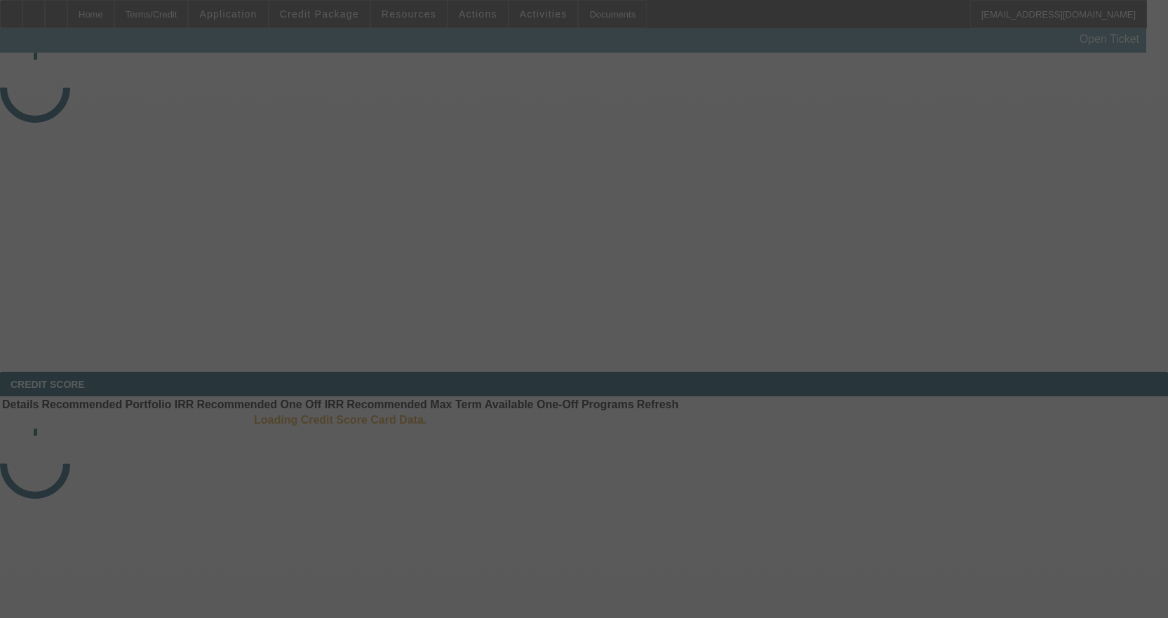
select select "3"
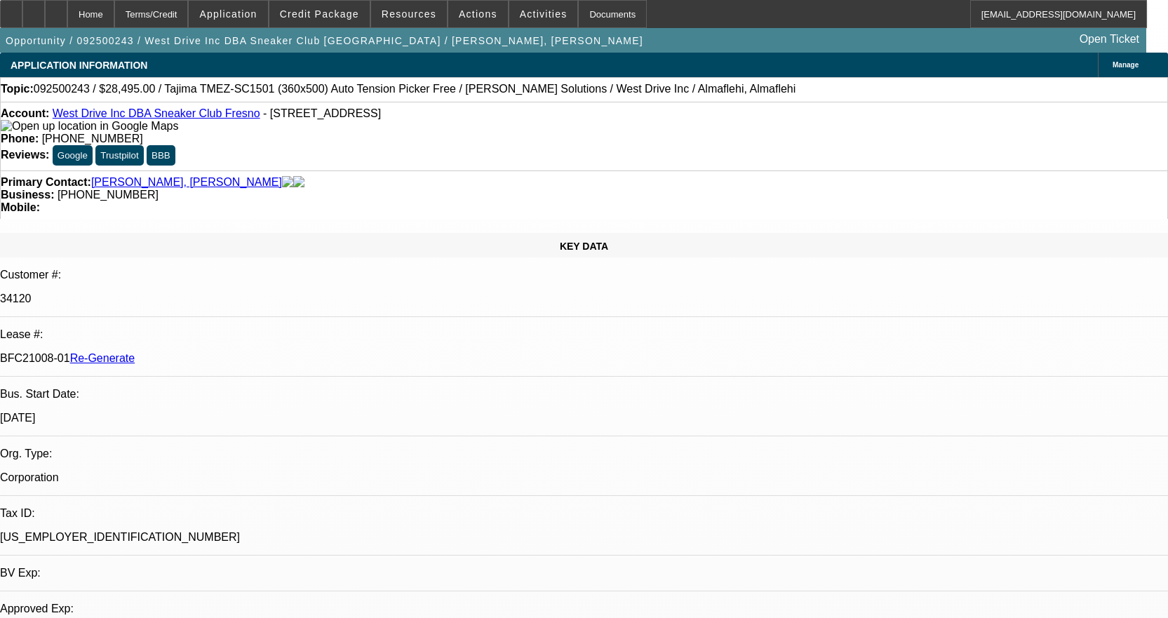
select select "0"
select select "2"
select select "0.1"
select select "4"
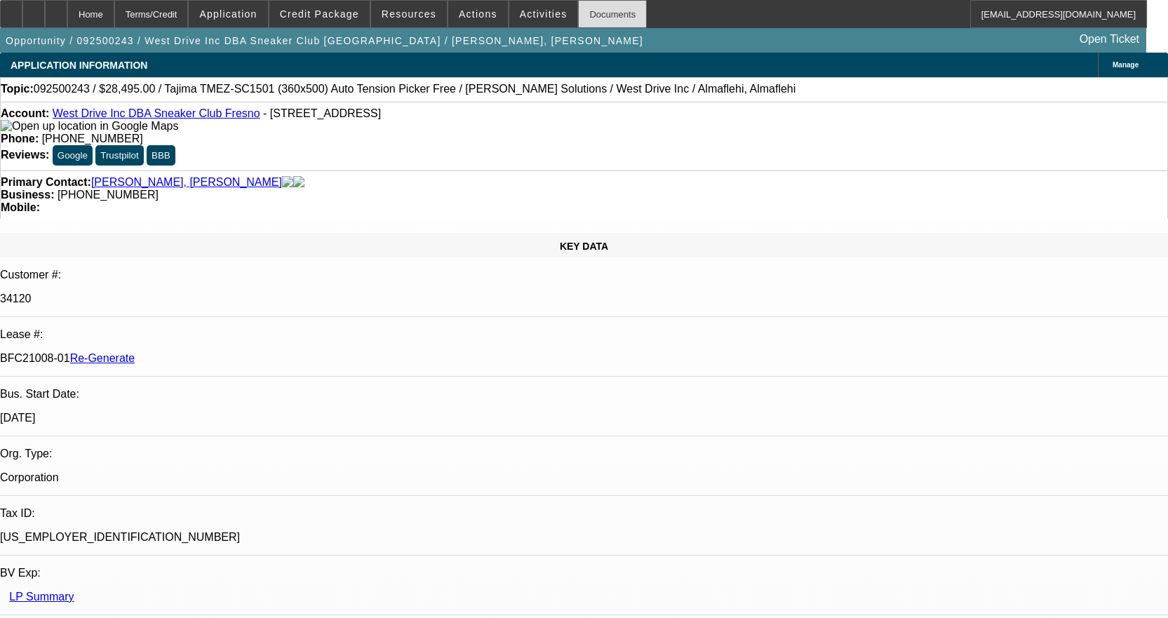
click at [599, 13] on div "Documents" at bounding box center [612, 14] width 69 height 28
click at [521, 19] on span "Activities" at bounding box center [544, 13] width 48 height 11
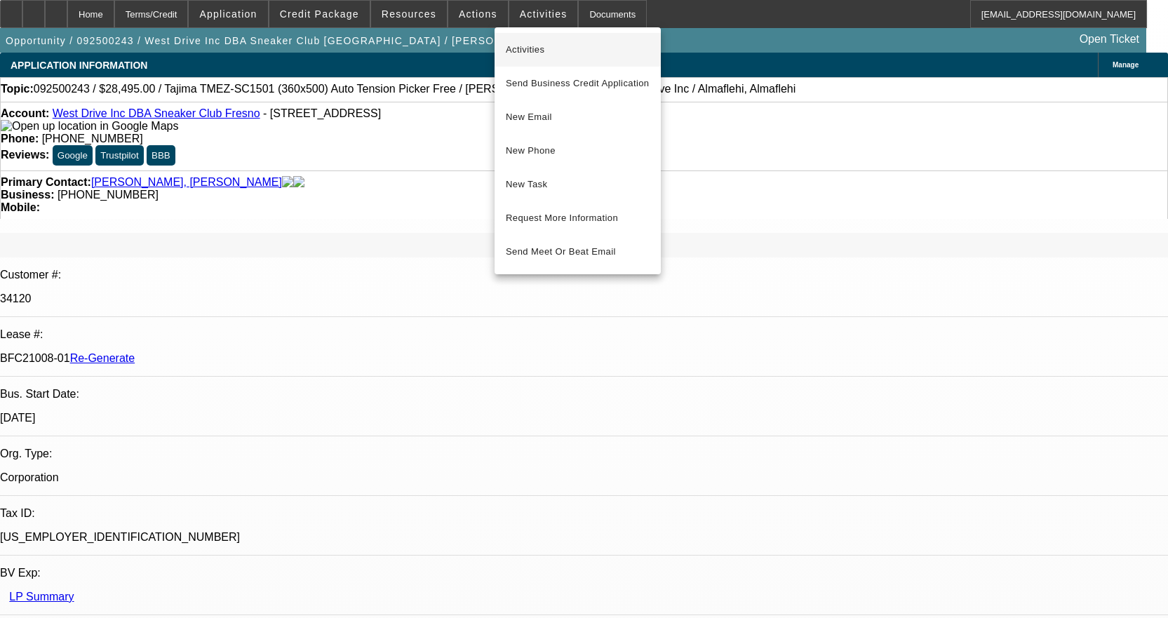
click at [529, 41] on span "Activities" at bounding box center [578, 49] width 144 height 17
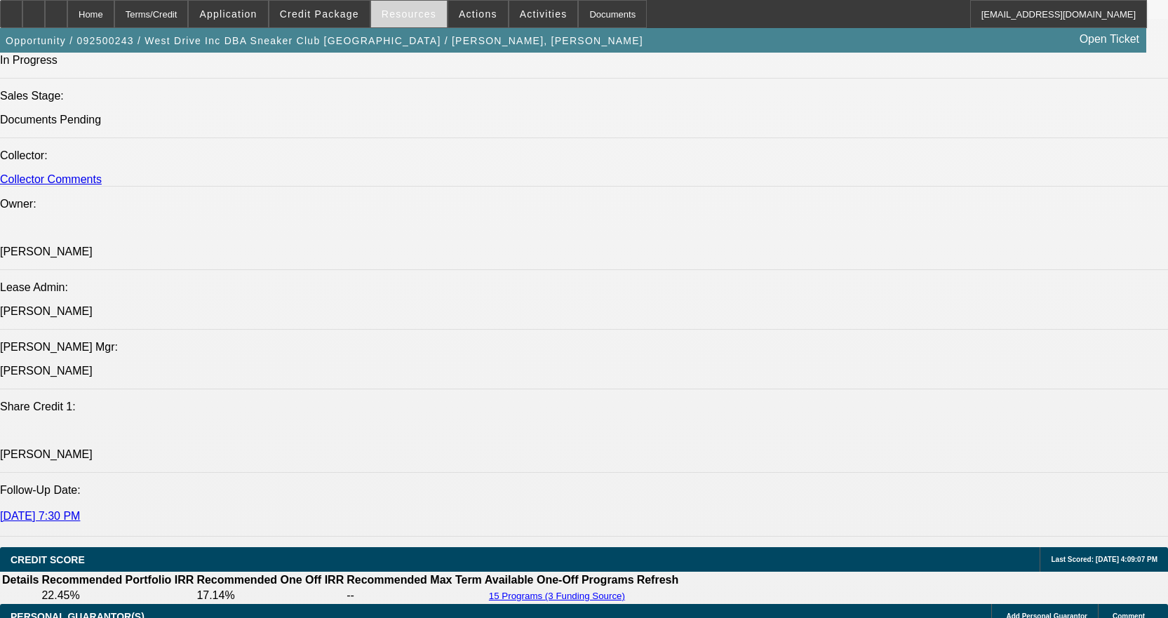
scroll to position [1684, 0]
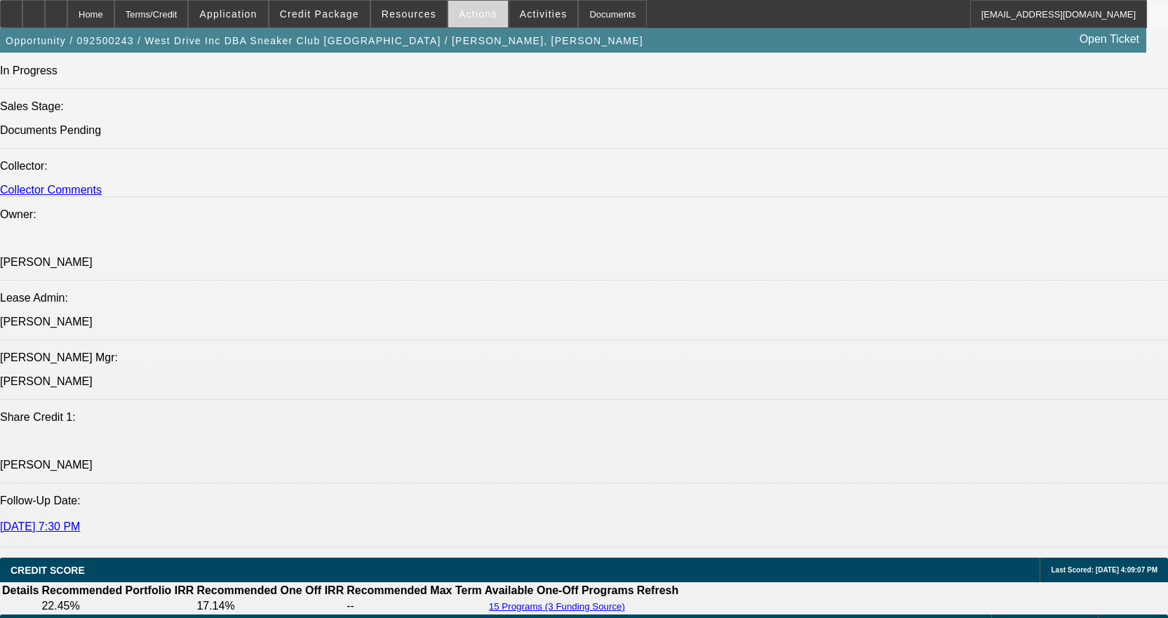
click at [471, 13] on span "Actions" at bounding box center [478, 13] width 39 height 11
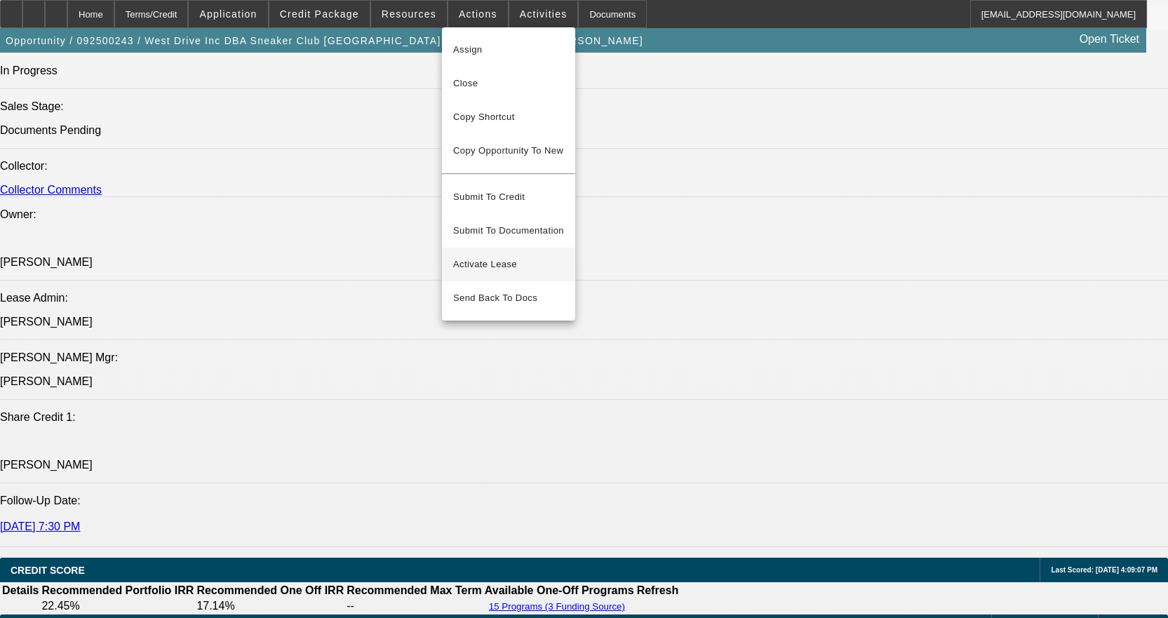
click at [500, 256] on span "Activate Lease" at bounding box center [508, 264] width 111 height 17
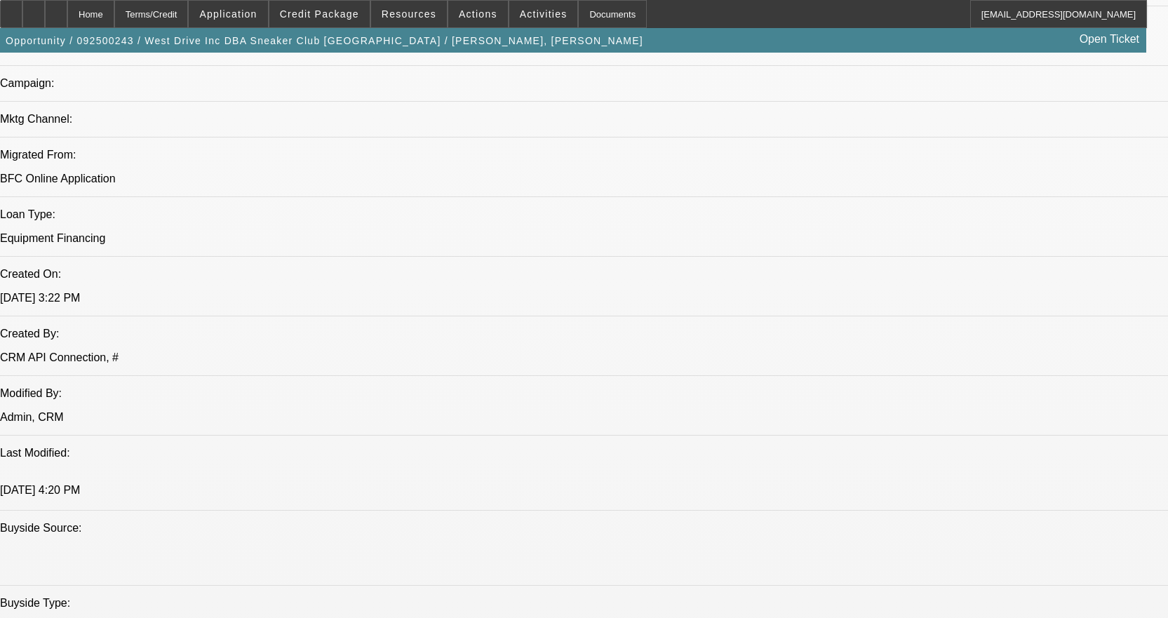
scroll to position [772, 0]
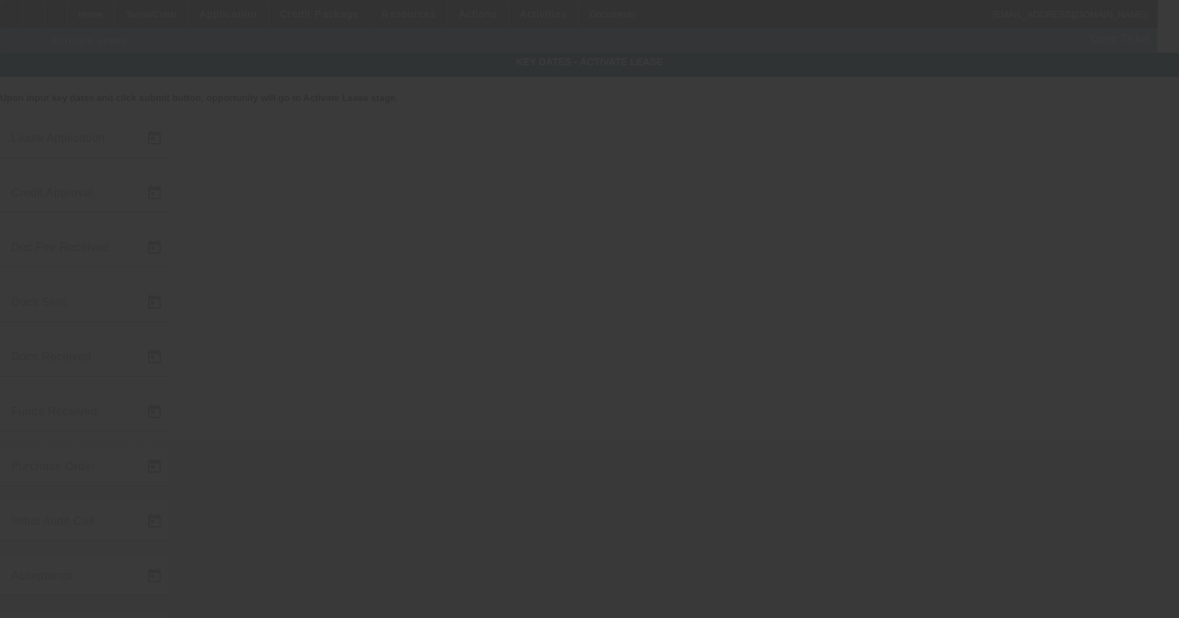
type input "9/11/2025"
type input "9/15/2025"
type input "9/17/2025"
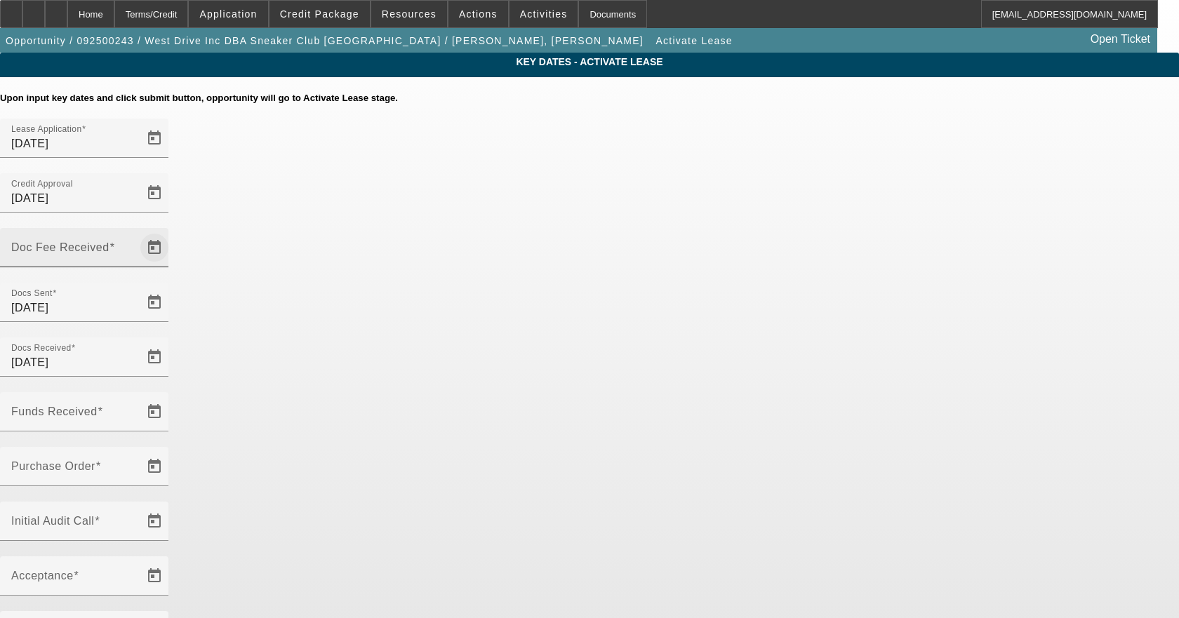
click at [171, 231] on span "Open calendar" at bounding box center [155, 248] width 34 height 34
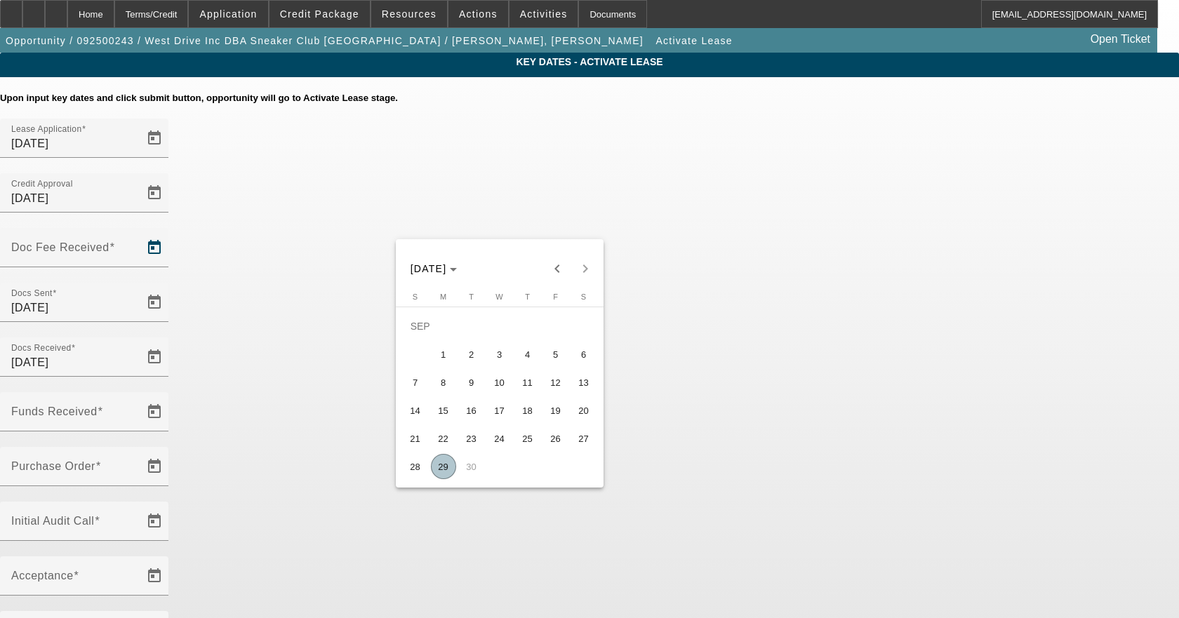
click at [506, 416] on span "17" at bounding box center [499, 410] width 25 height 25
type input "9/17/2025"
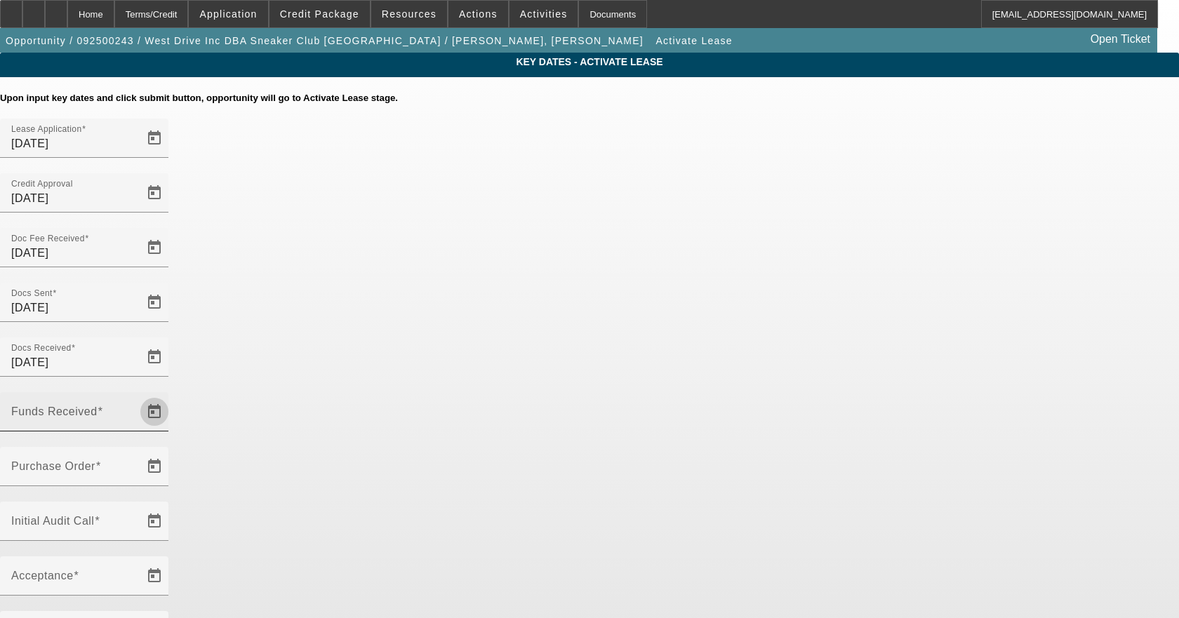
click at [171, 395] on span "Open calendar" at bounding box center [155, 412] width 34 height 34
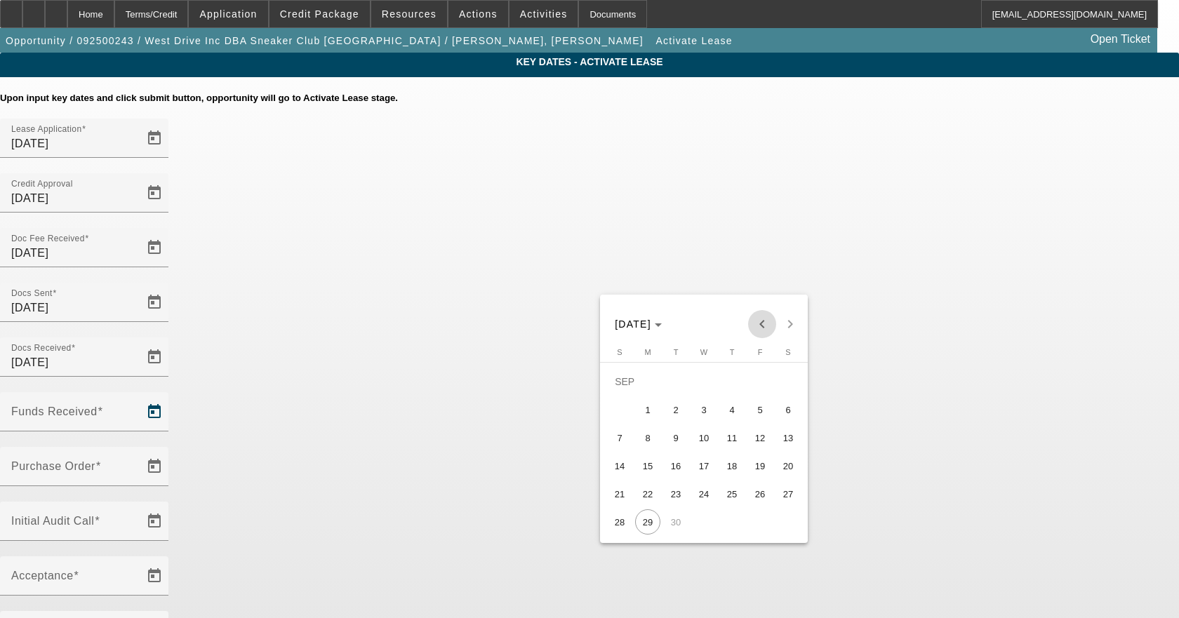
click at [761, 316] on span "Previous month" at bounding box center [762, 324] width 28 height 28
click at [789, 319] on span "Next month" at bounding box center [790, 324] width 28 height 28
click at [692, 474] on span "17" at bounding box center [703, 465] width 25 height 25
type input "9/17/2025"
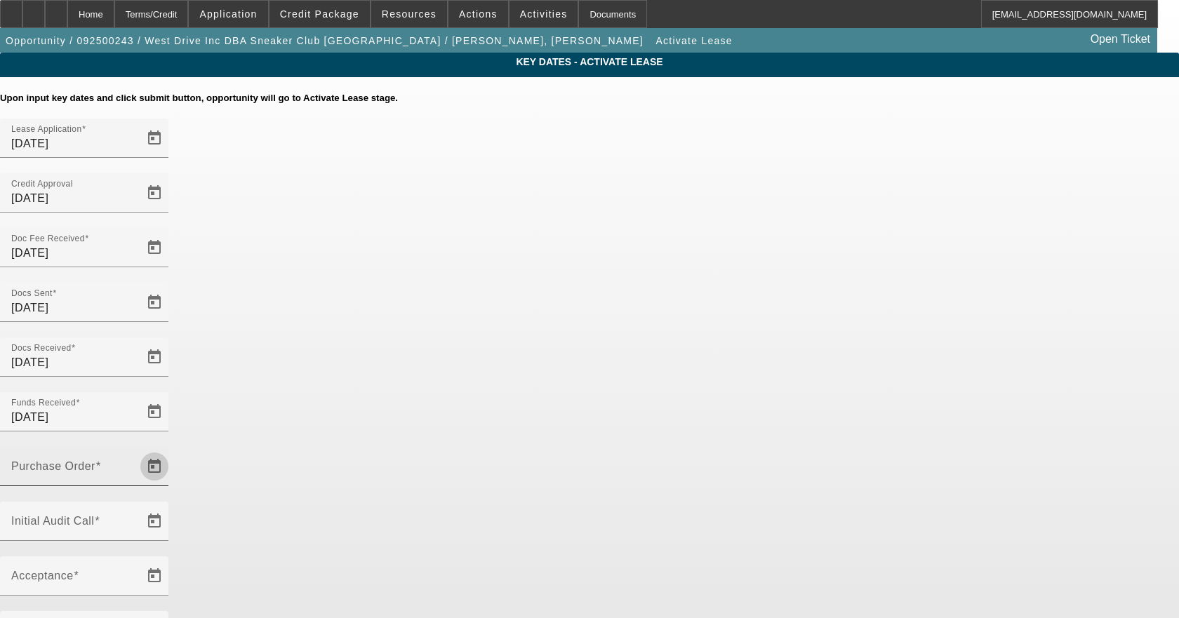
click at [171, 450] on span "Open calendar" at bounding box center [155, 467] width 34 height 34
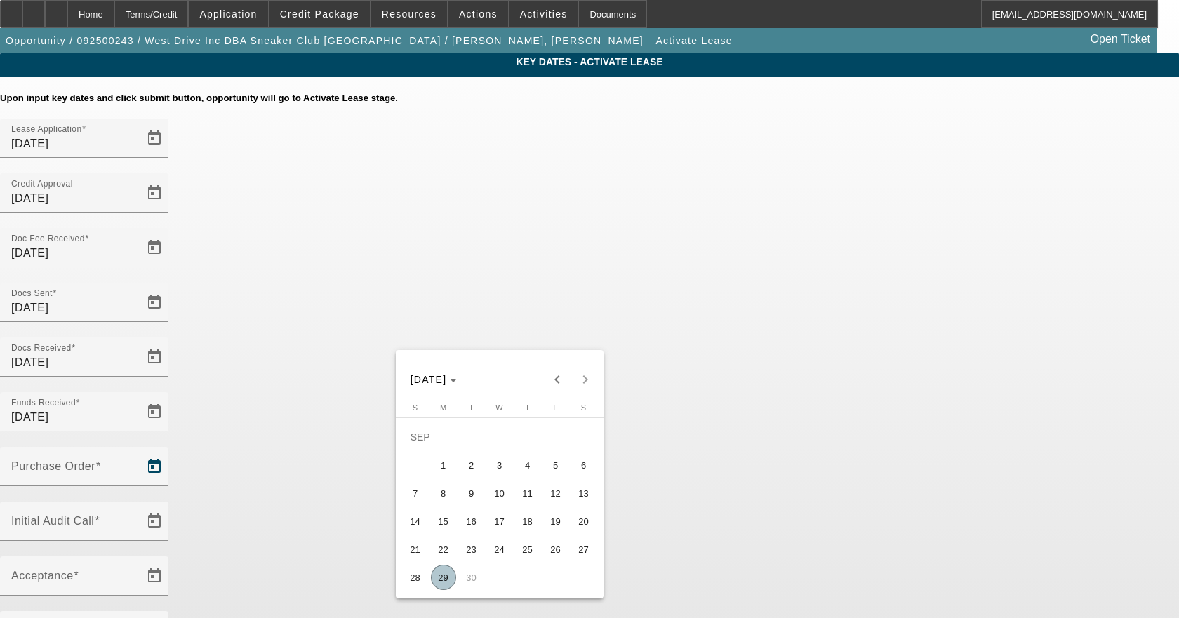
click at [510, 520] on span "17" at bounding box center [499, 521] width 25 height 25
type input "9/17/2025"
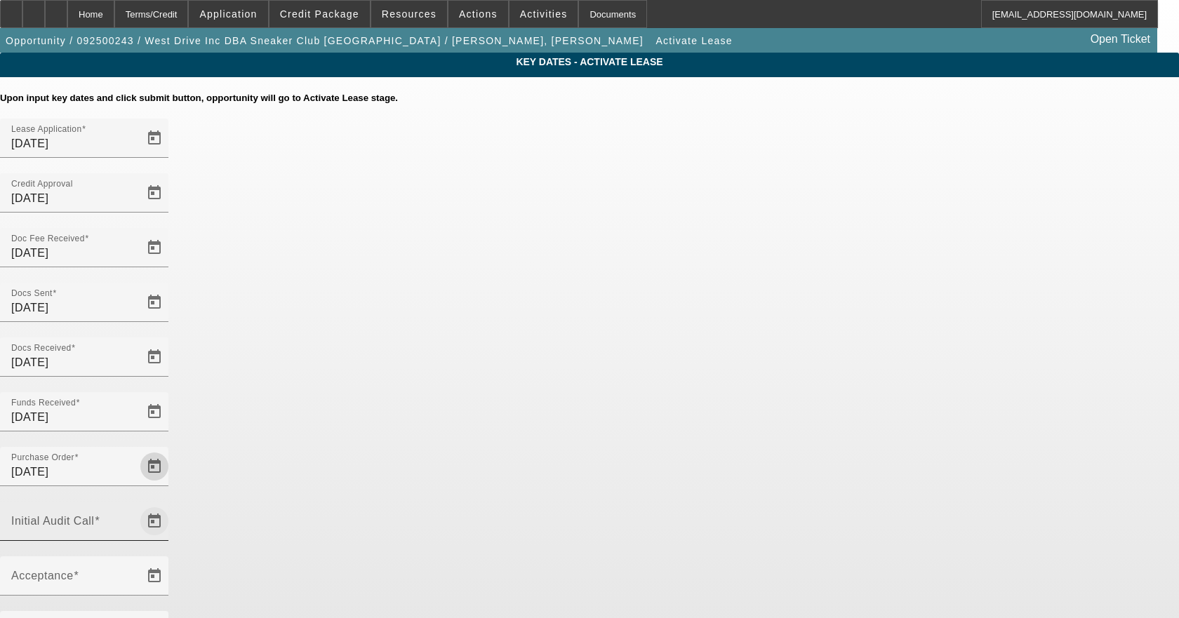
click at [171, 505] on span "Open calendar" at bounding box center [155, 522] width 34 height 34
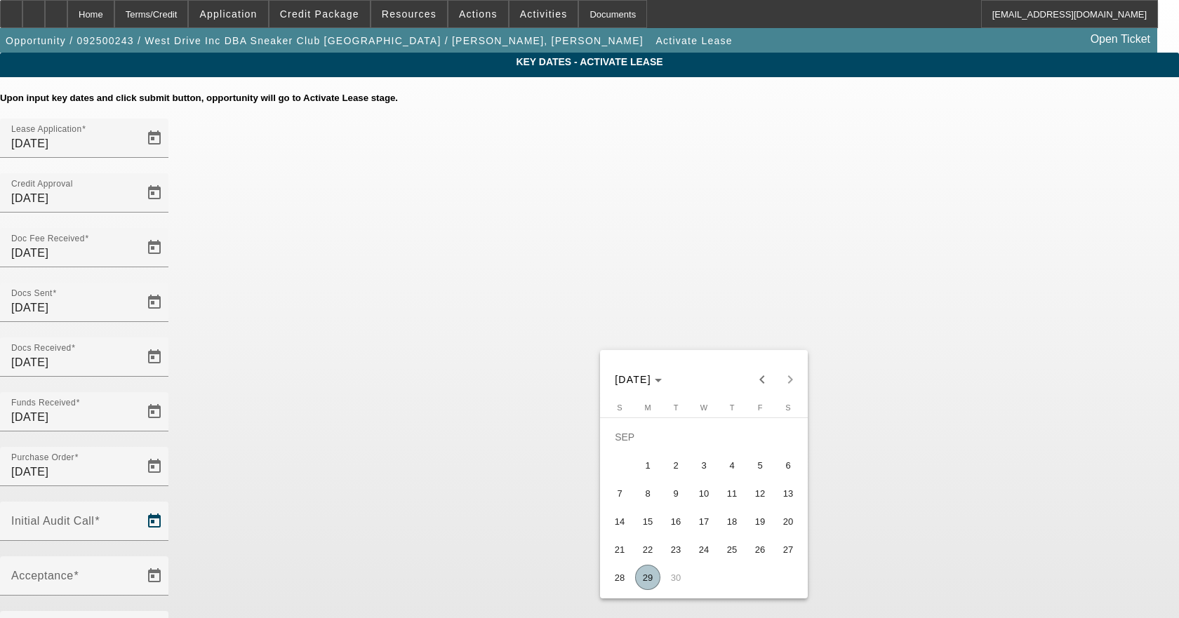
click at [647, 585] on span "29" at bounding box center [647, 577] width 25 height 25
type input "[DATE]"
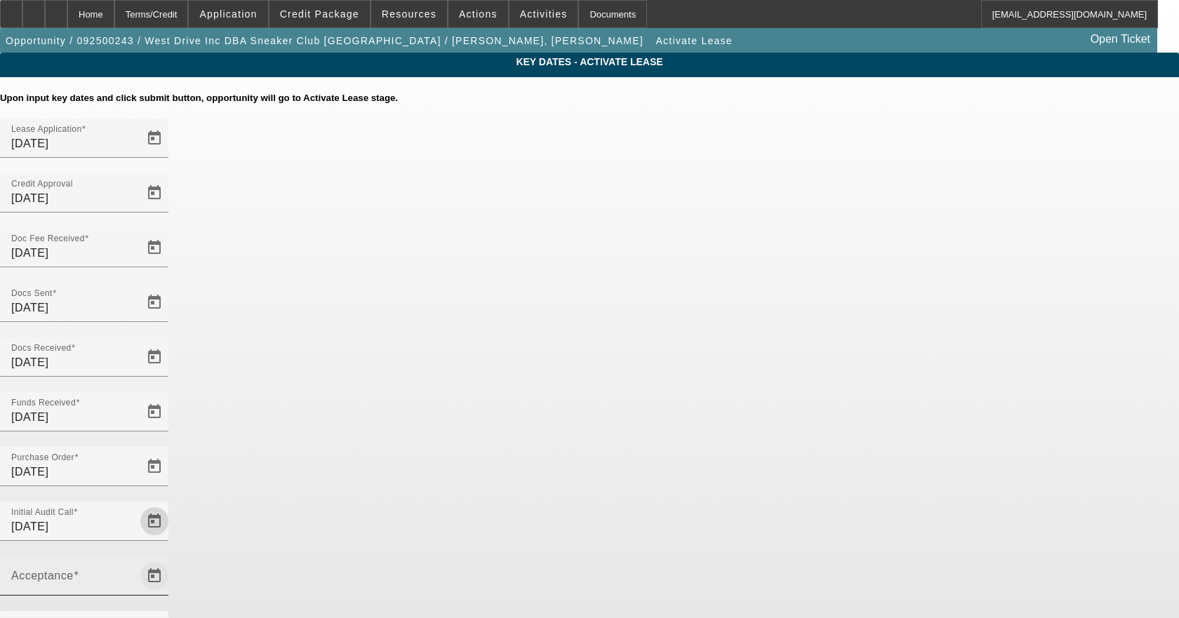
click at [171, 559] on span "Open calendar" at bounding box center [155, 576] width 34 height 34
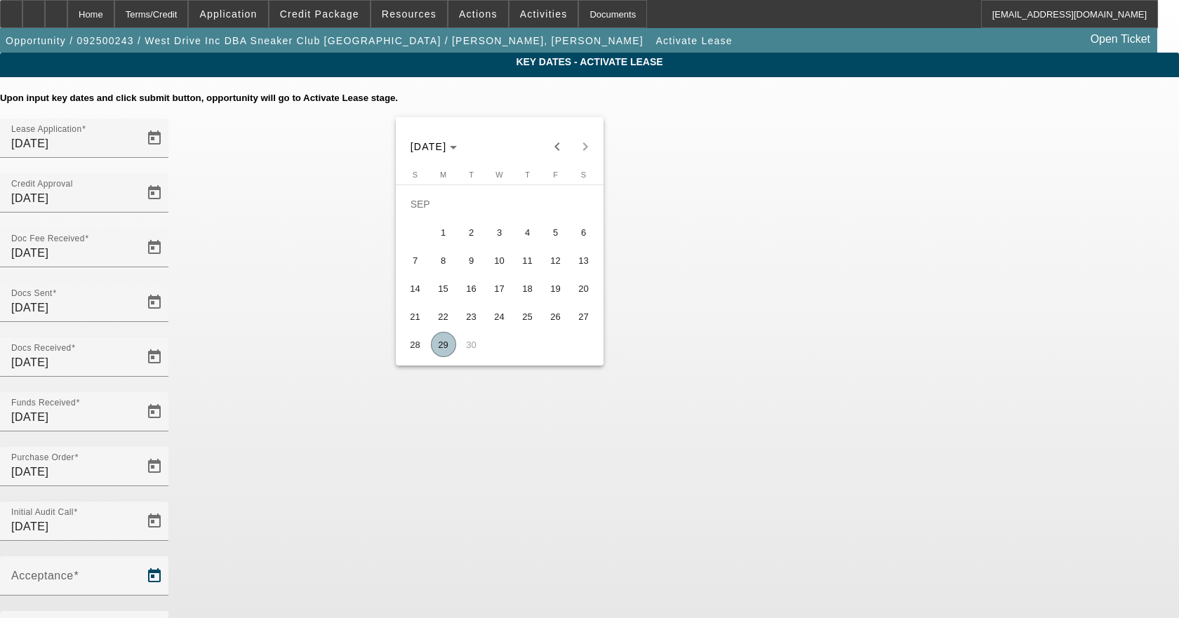
click at [441, 352] on span "29" at bounding box center [443, 344] width 25 height 25
type input "[DATE]"
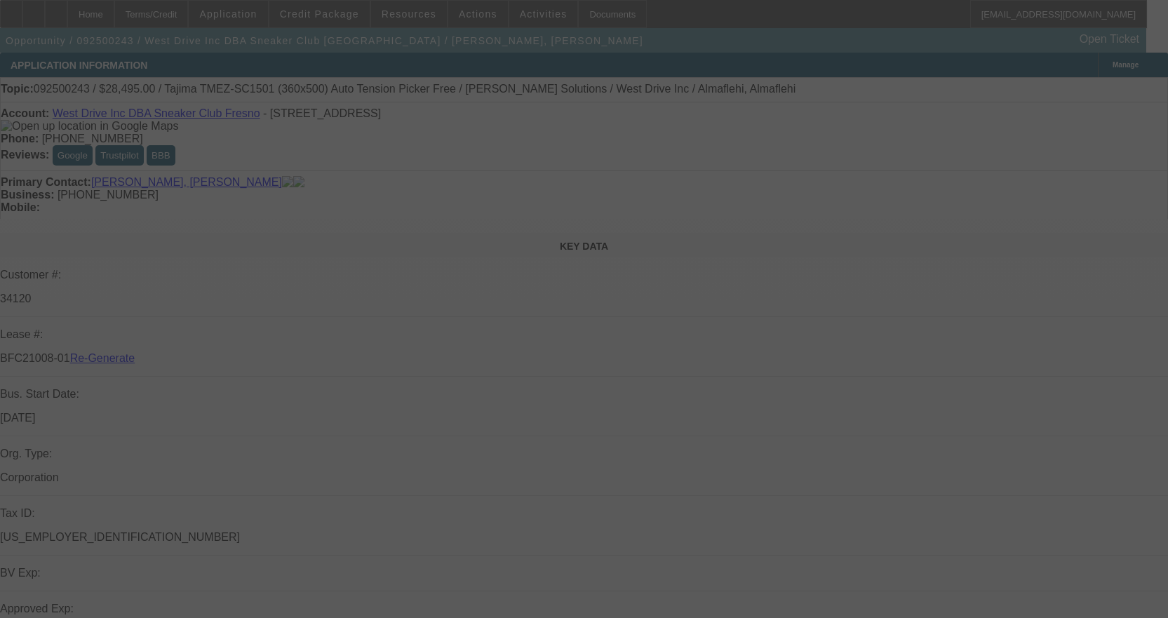
select select "4"
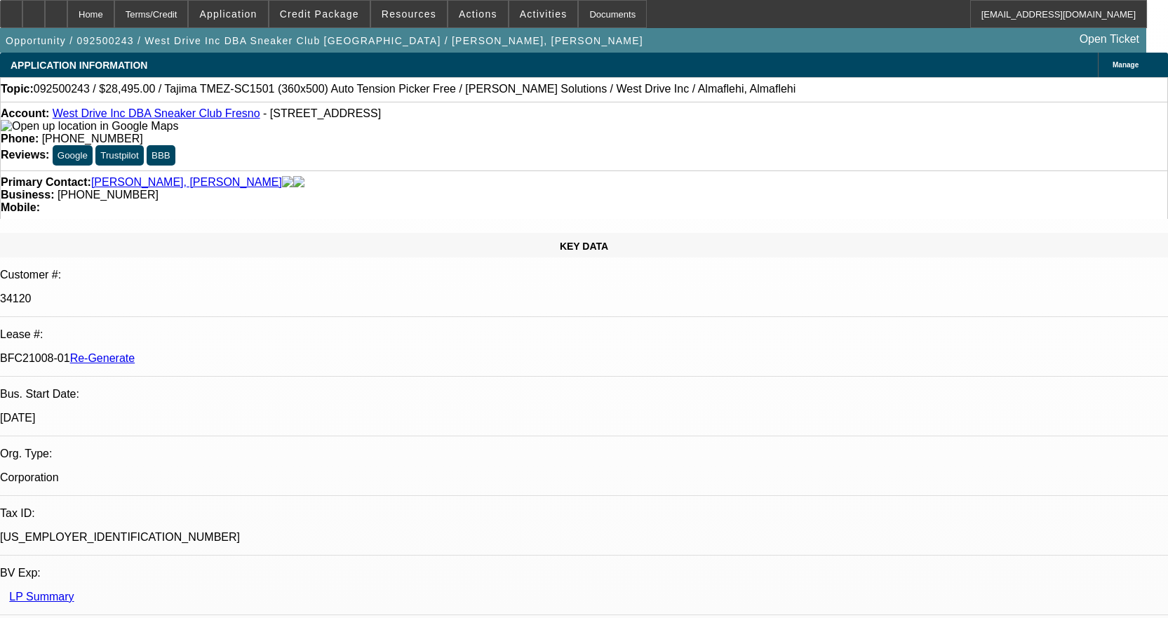
select select "0"
select select "2"
select select "0.1"
select select "4"
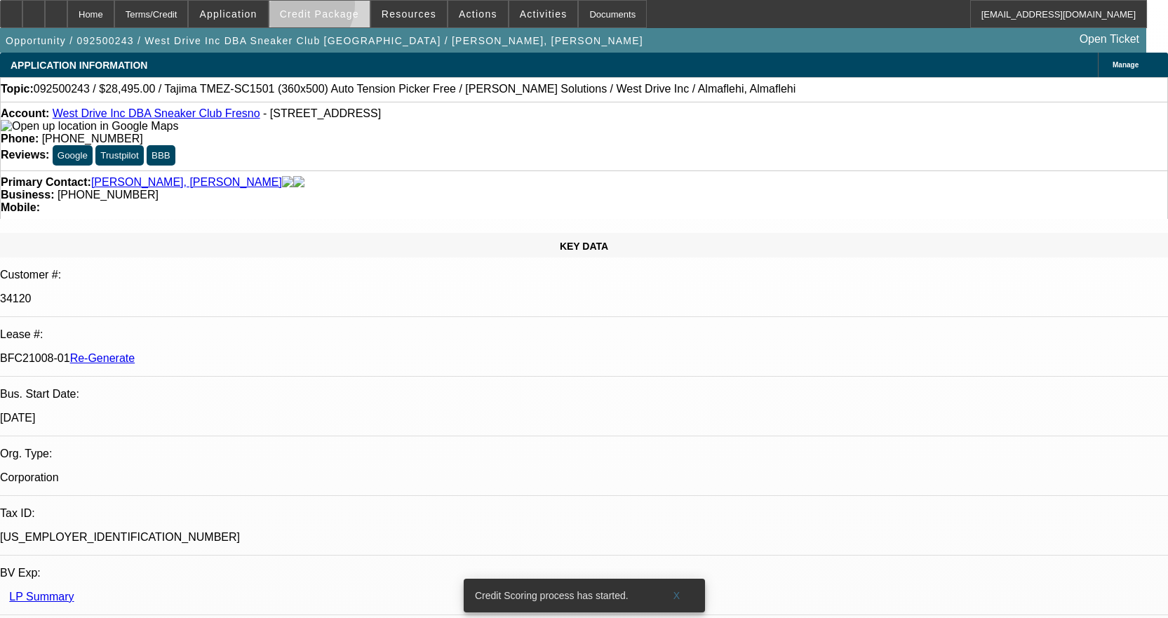
click at [323, 8] on span at bounding box center [319, 14] width 100 height 34
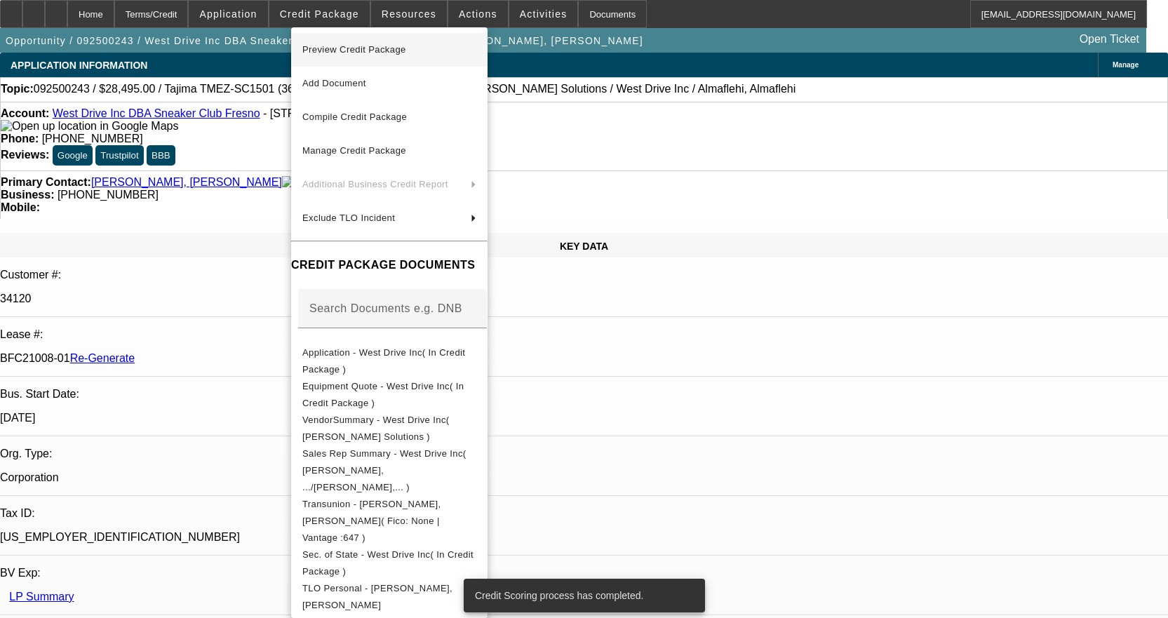
click at [342, 53] on span "Preview Credit Package" at bounding box center [354, 49] width 104 height 11
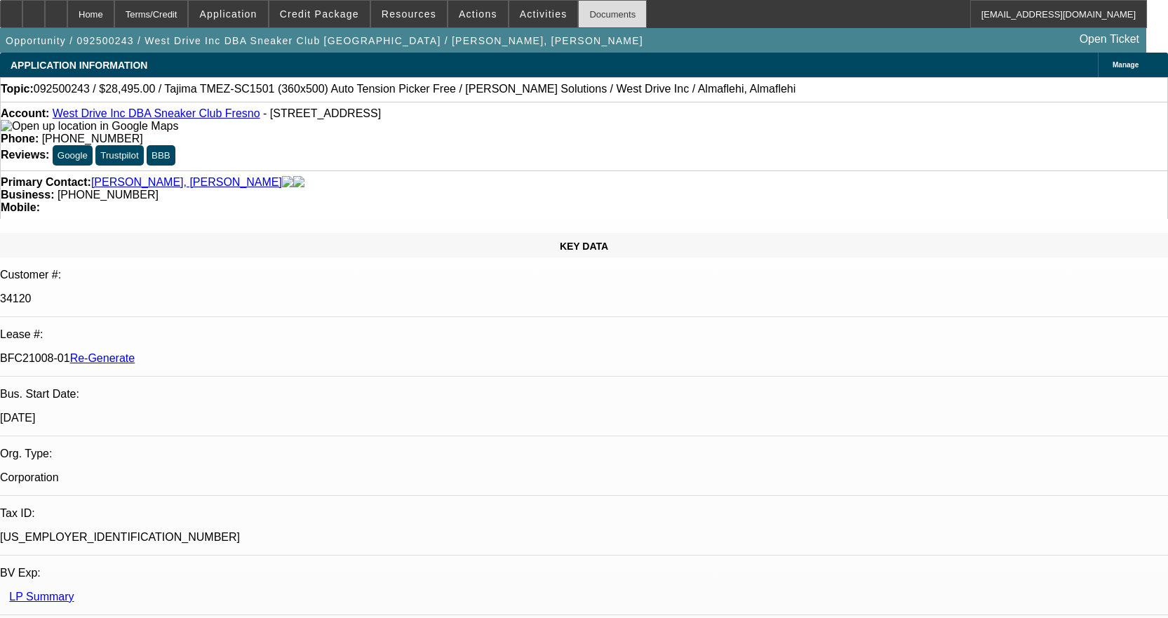
click at [587, 9] on div "Documents" at bounding box center [612, 14] width 69 height 28
click at [603, 9] on div "Documents" at bounding box center [612, 14] width 69 height 28
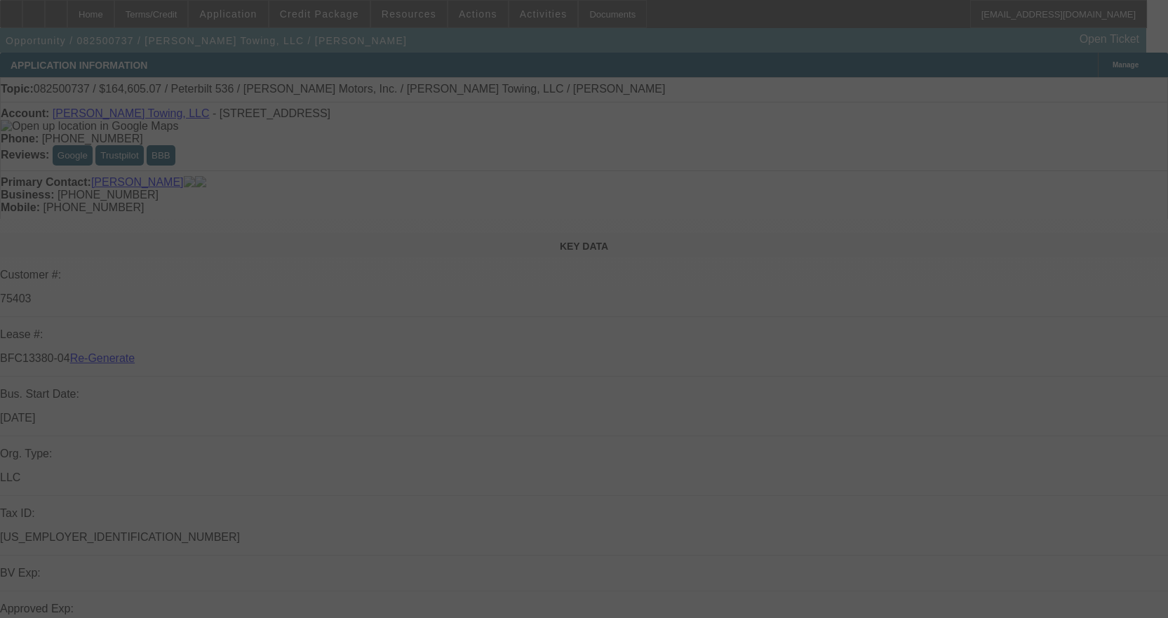
select select "3"
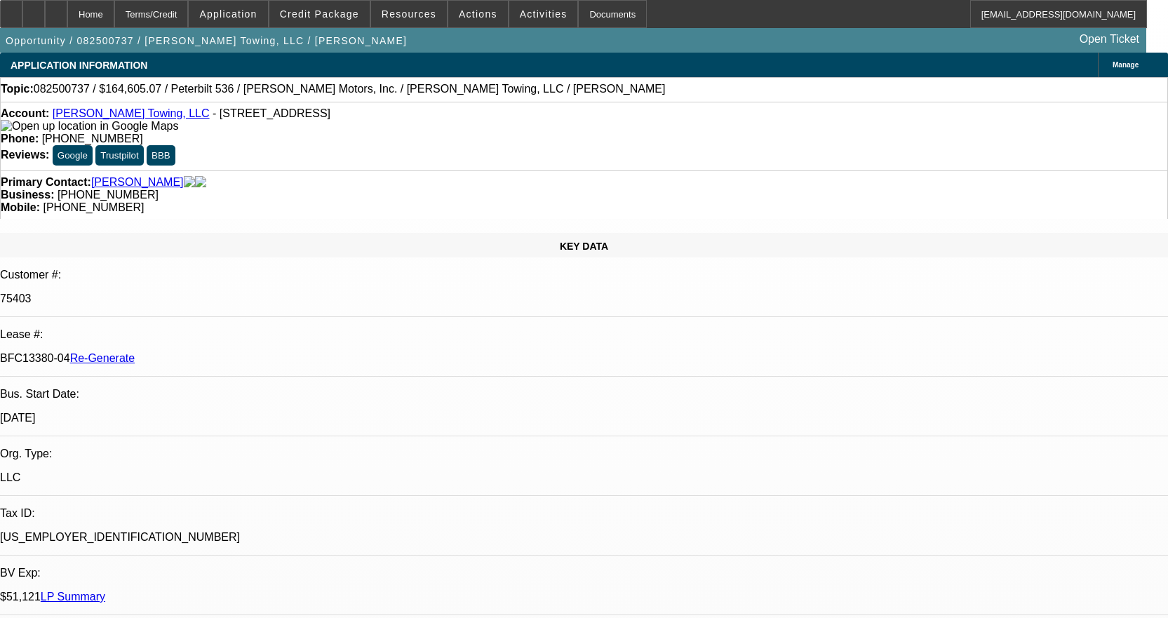
select select "0"
select select "2"
select select "0"
select select "6"
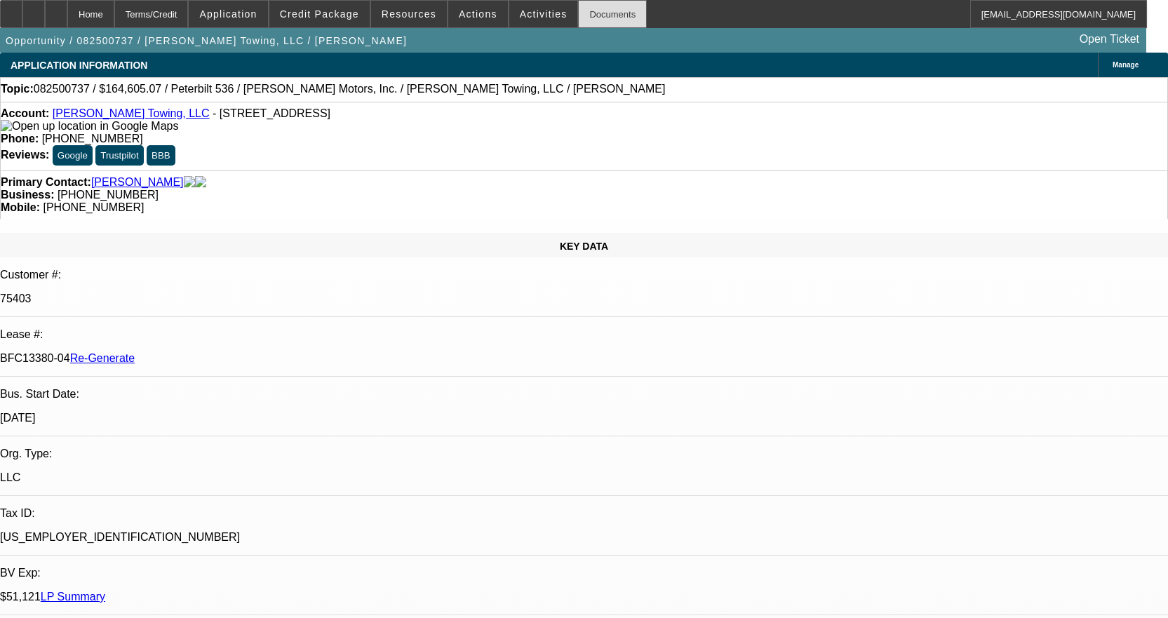
click at [580, 14] on div "Documents" at bounding box center [612, 14] width 69 height 28
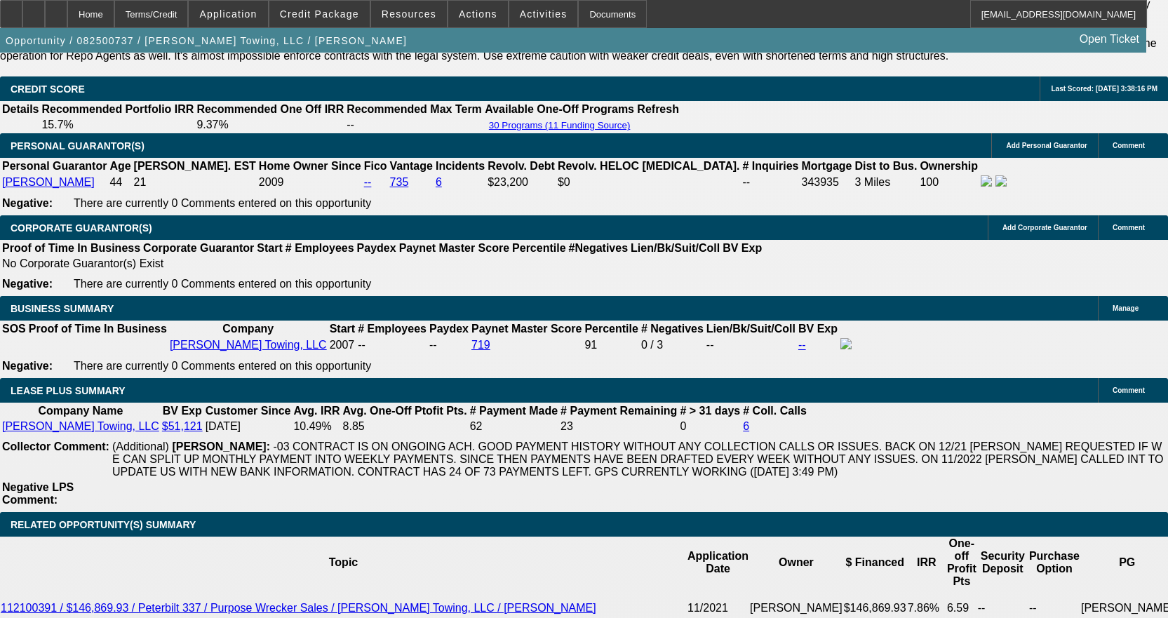
scroll to position [2105, 0]
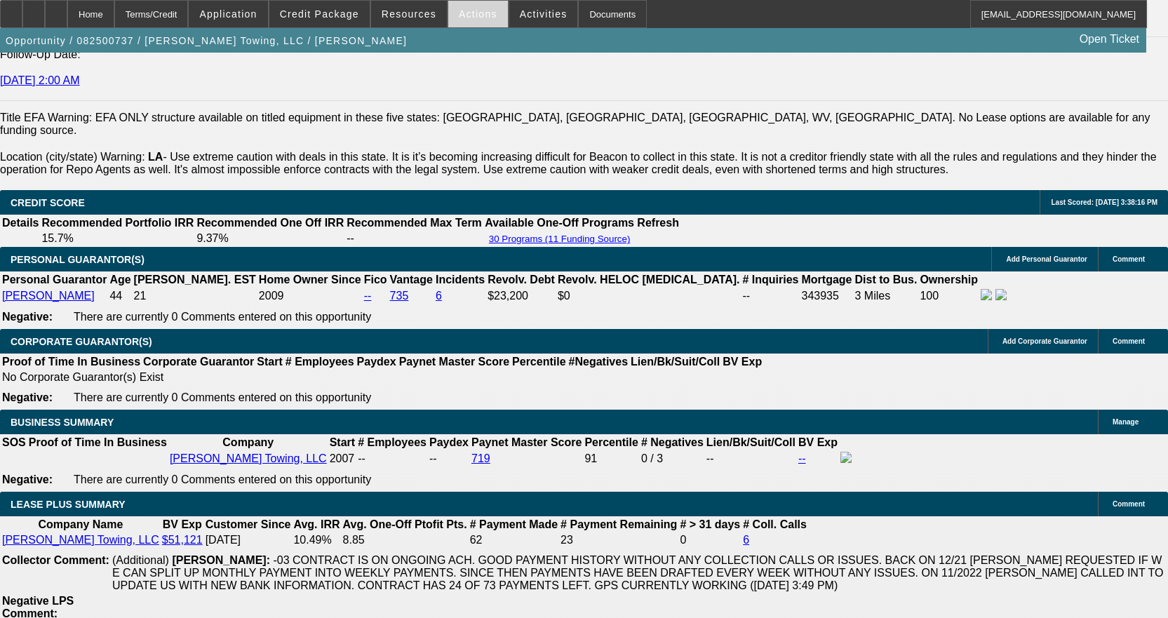
click at [469, 4] on span at bounding box center [478, 14] width 60 height 34
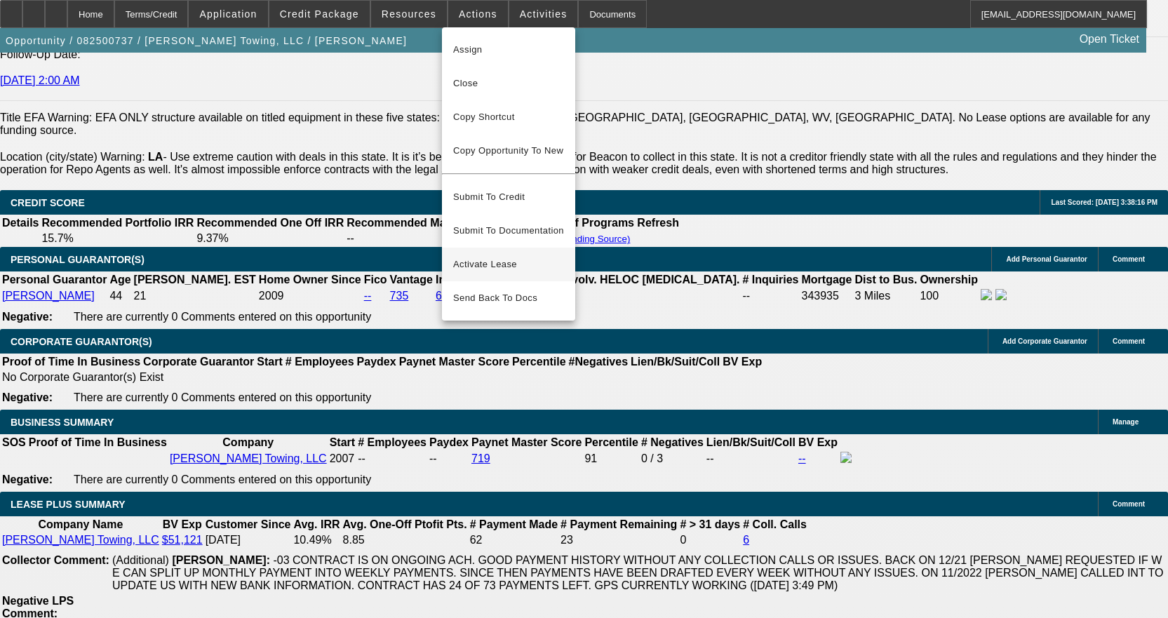
click at [494, 256] on span "Activate Lease" at bounding box center [508, 264] width 111 height 17
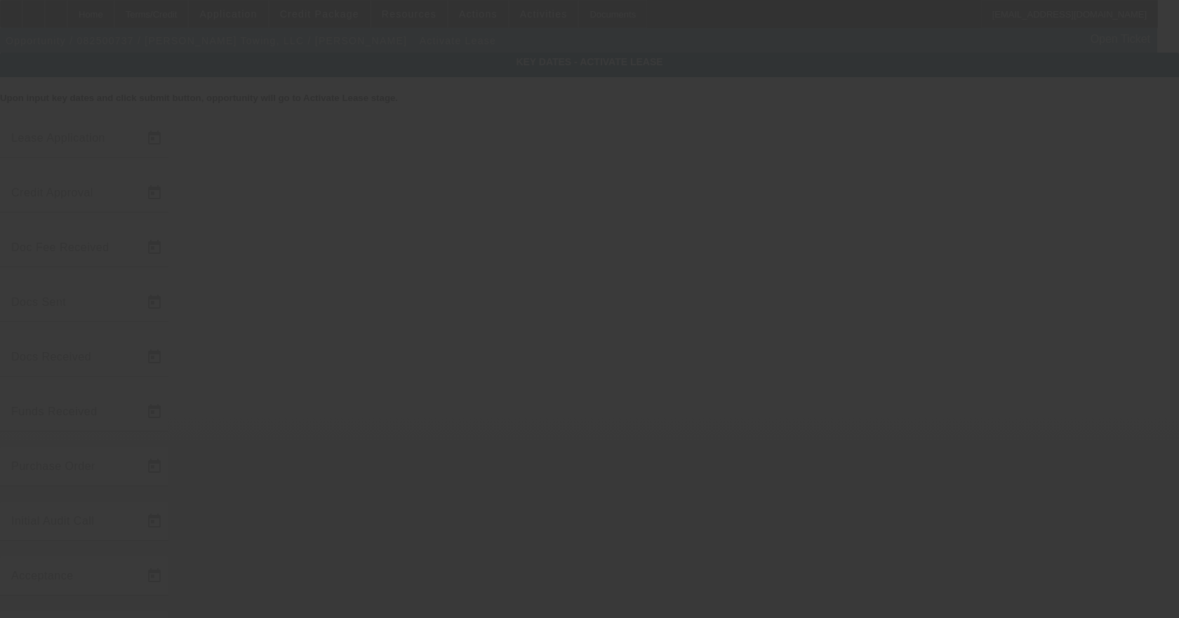
type input "[DATE]"
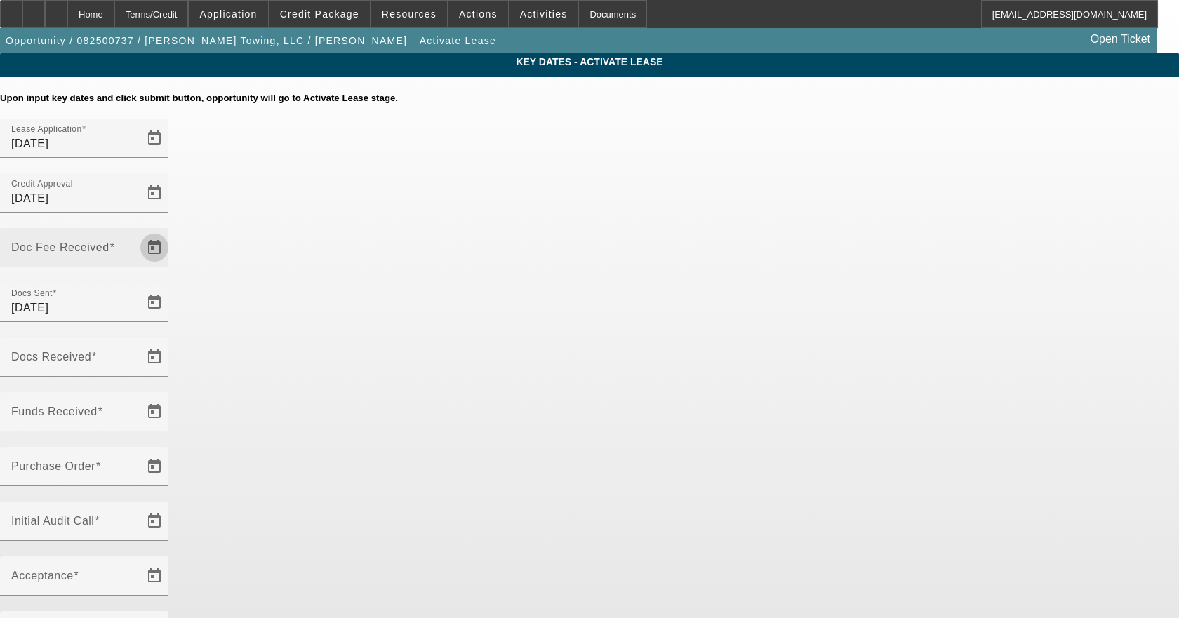
click at [171, 231] on span "Open calendar" at bounding box center [155, 248] width 34 height 34
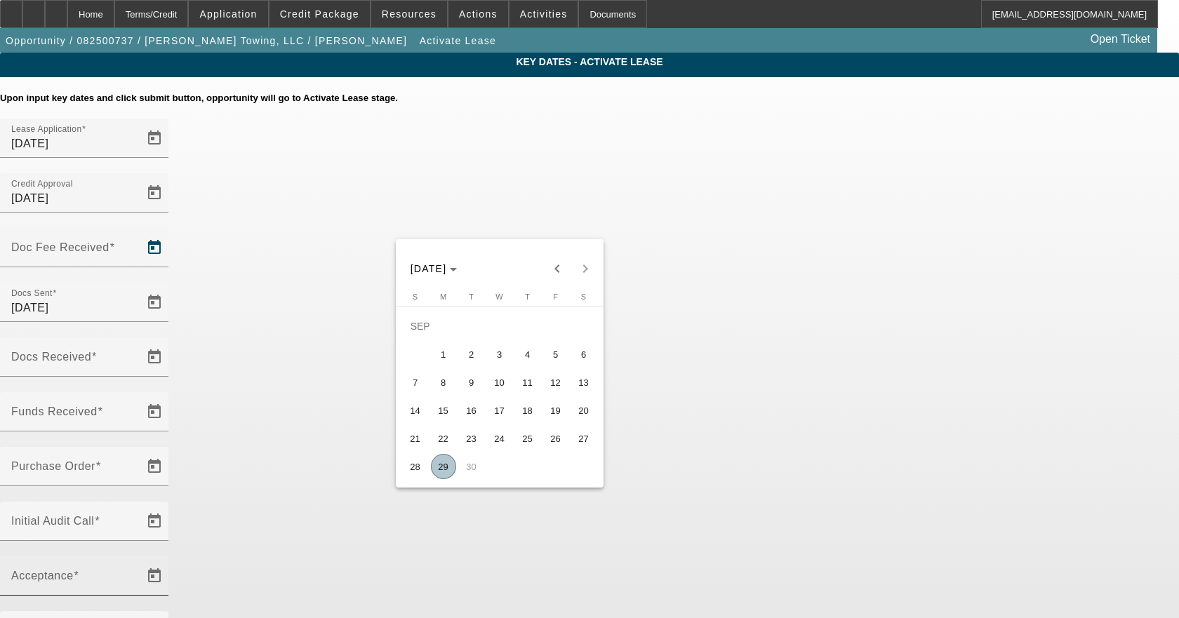
drag, startPoint x: 446, startPoint y: 474, endPoint x: 544, endPoint y: 387, distance: 130.7
click at [447, 474] on span "29" at bounding box center [443, 466] width 25 height 25
type input "[DATE]"
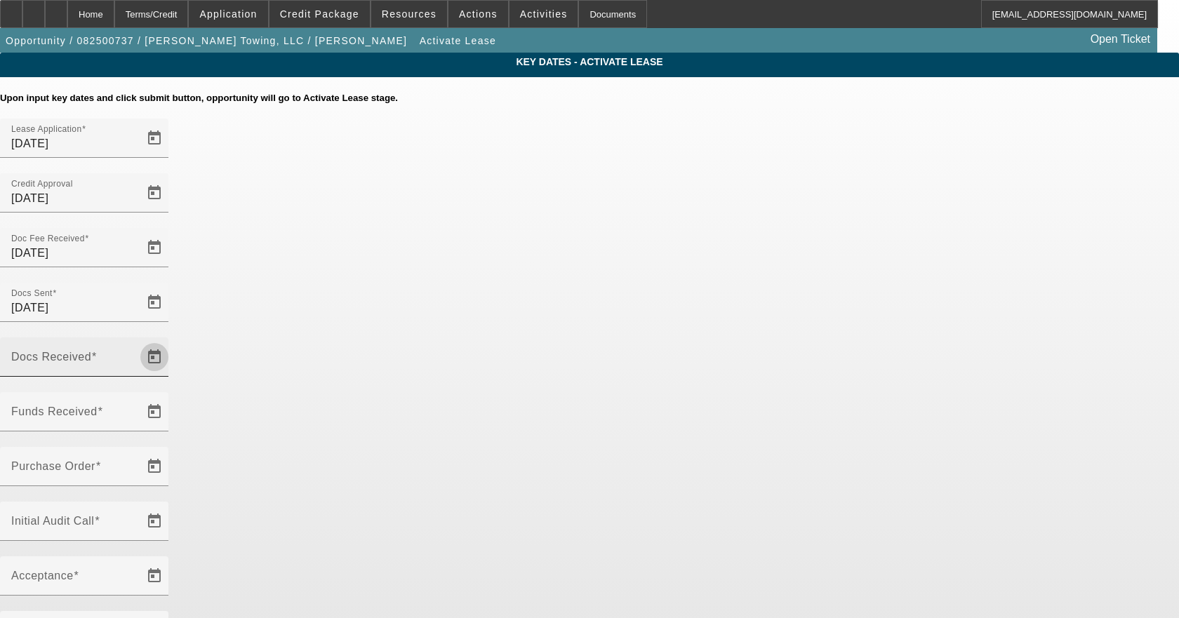
click at [171, 340] on span "Open calendar" at bounding box center [155, 357] width 34 height 34
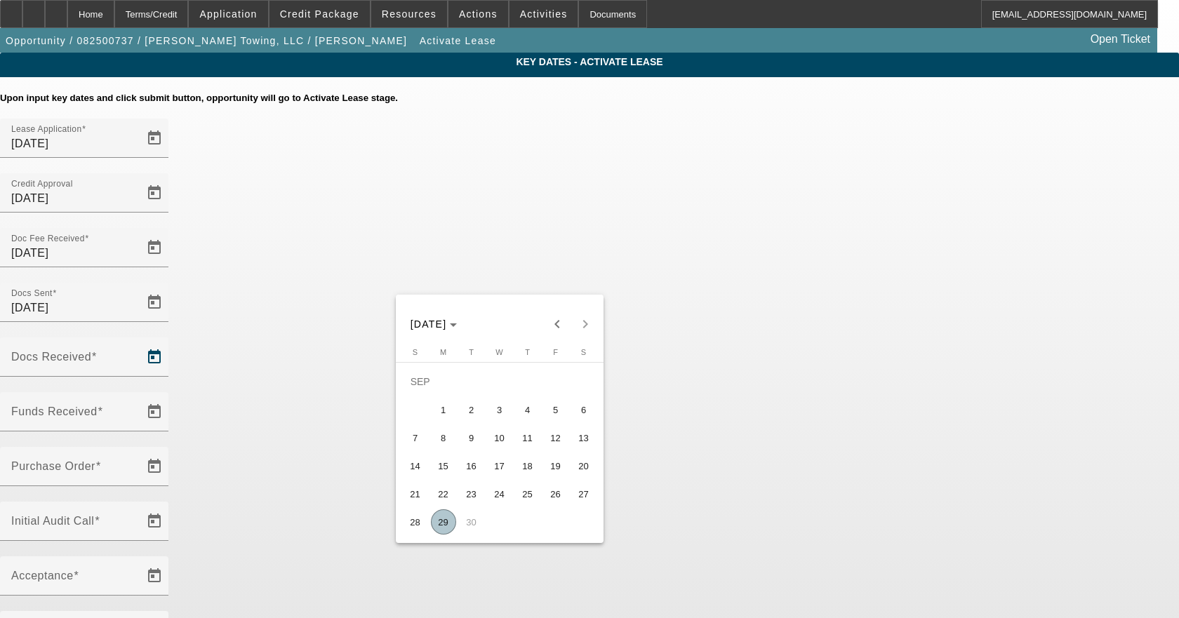
click at [447, 528] on span "29" at bounding box center [443, 521] width 25 height 25
type input "[DATE]"
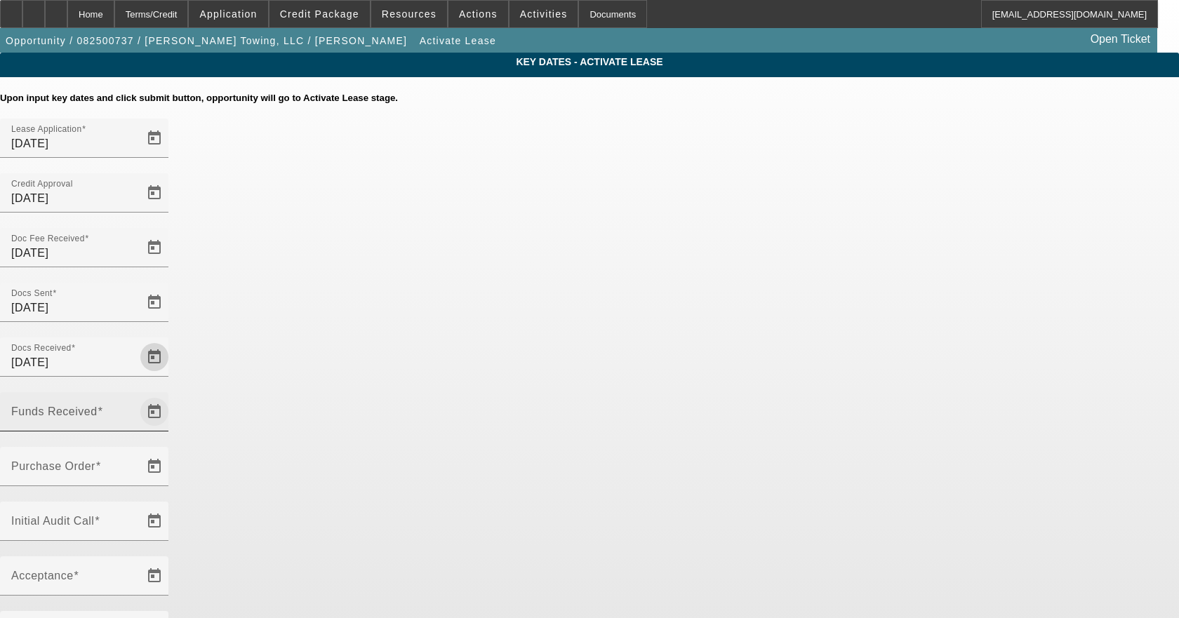
click at [171, 395] on span "Open calendar" at bounding box center [155, 412] width 34 height 34
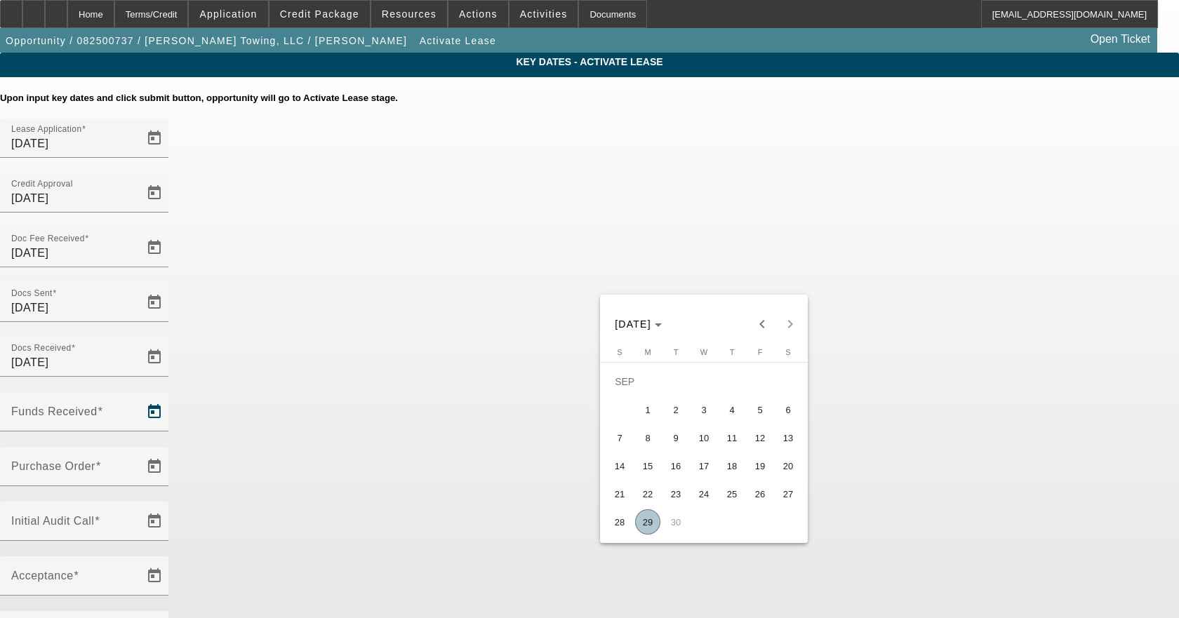
click at [648, 523] on span "29" at bounding box center [647, 521] width 25 height 25
type input "[DATE]"
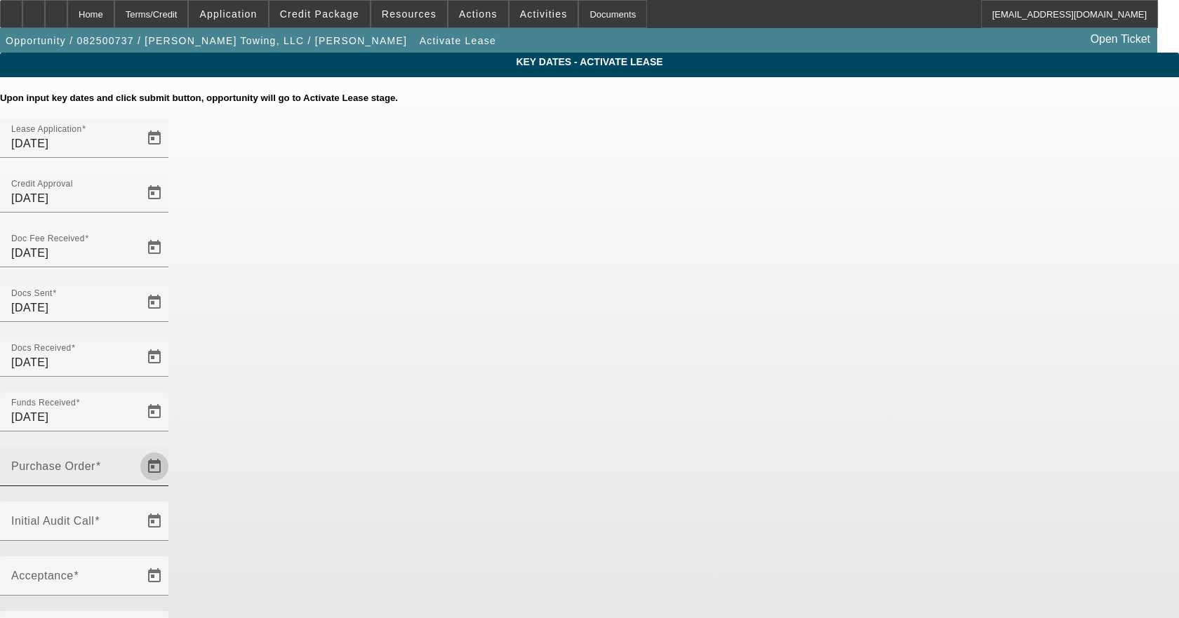
click at [171, 450] on span "Open calendar" at bounding box center [155, 467] width 34 height 34
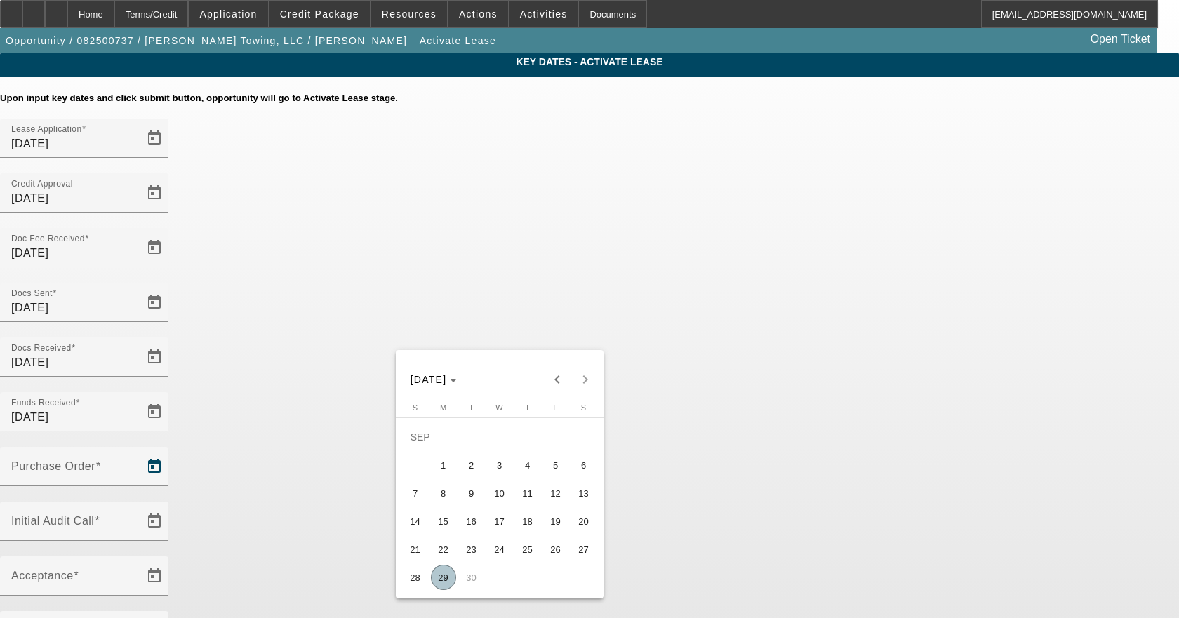
click at [450, 584] on span "29" at bounding box center [443, 577] width 25 height 25
type input "[DATE]"
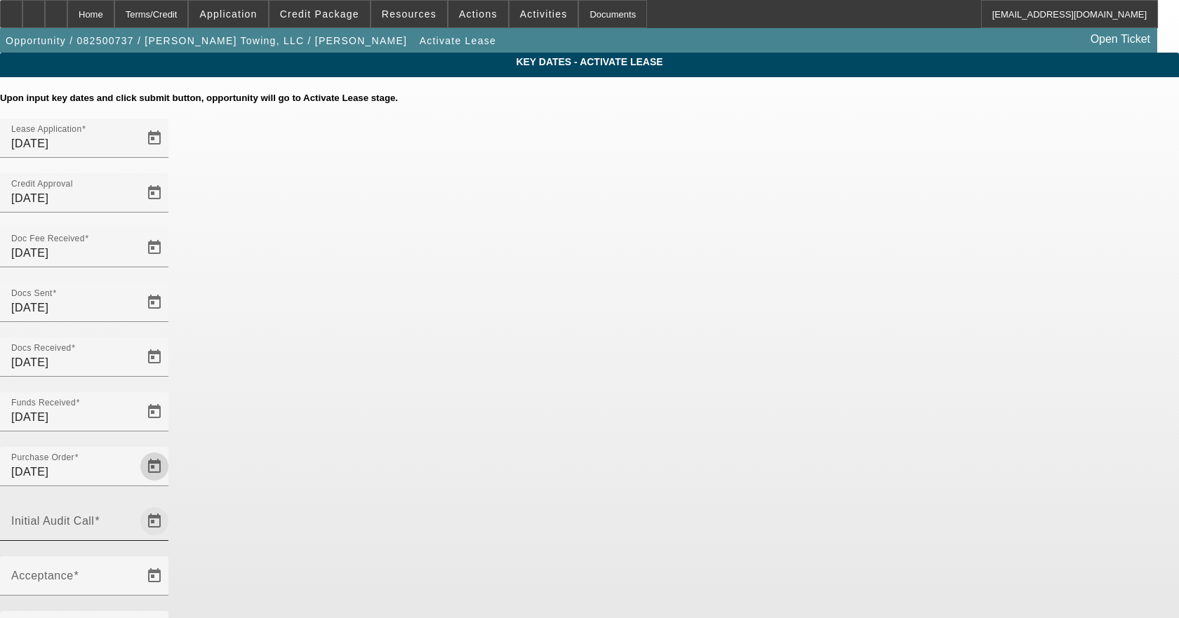
click at [171, 505] on span "Open calendar" at bounding box center [155, 522] width 34 height 34
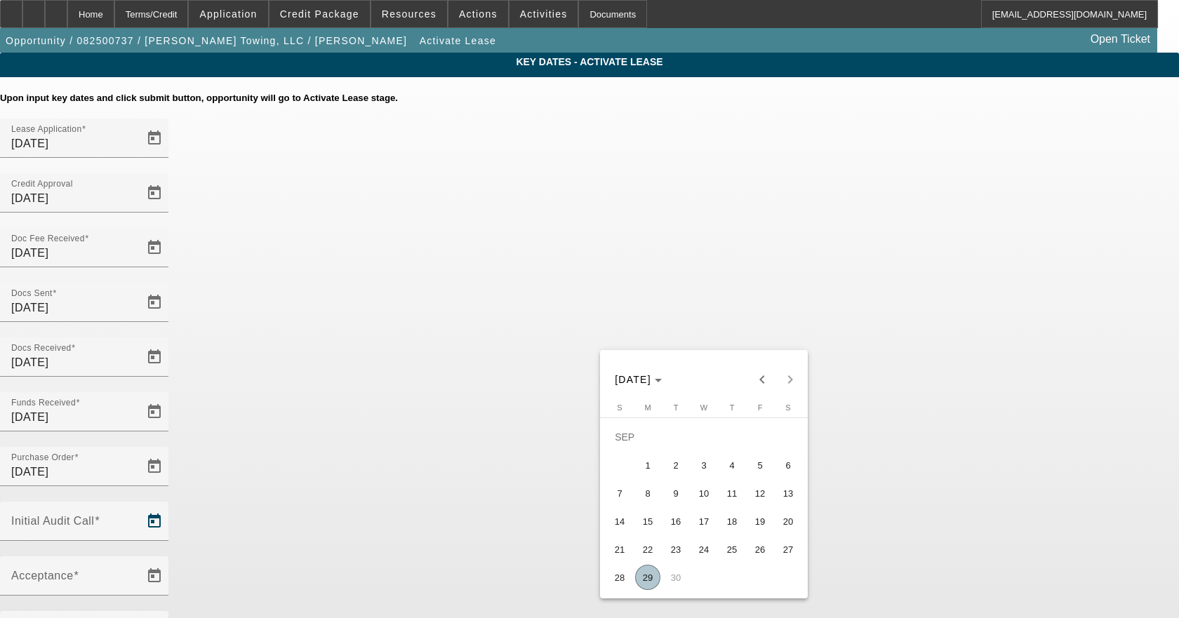
click at [655, 577] on span "29" at bounding box center [647, 577] width 25 height 25
type input "[DATE]"
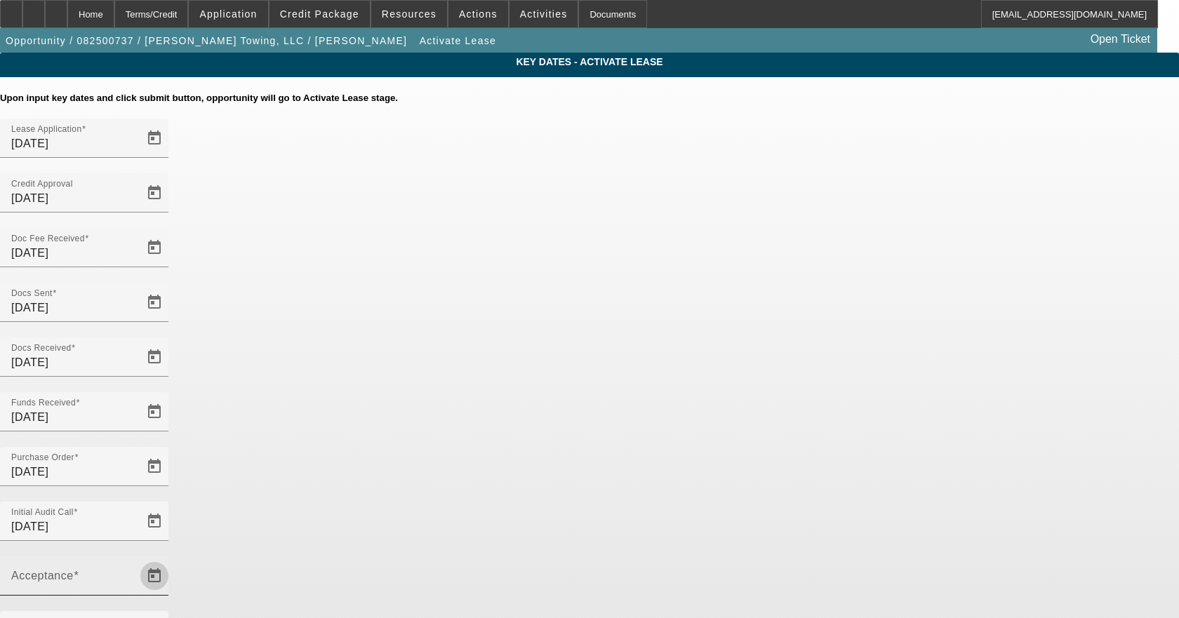
click at [171, 559] on span "Open calendar" at bounding box center [155, 576] width 34 height 34
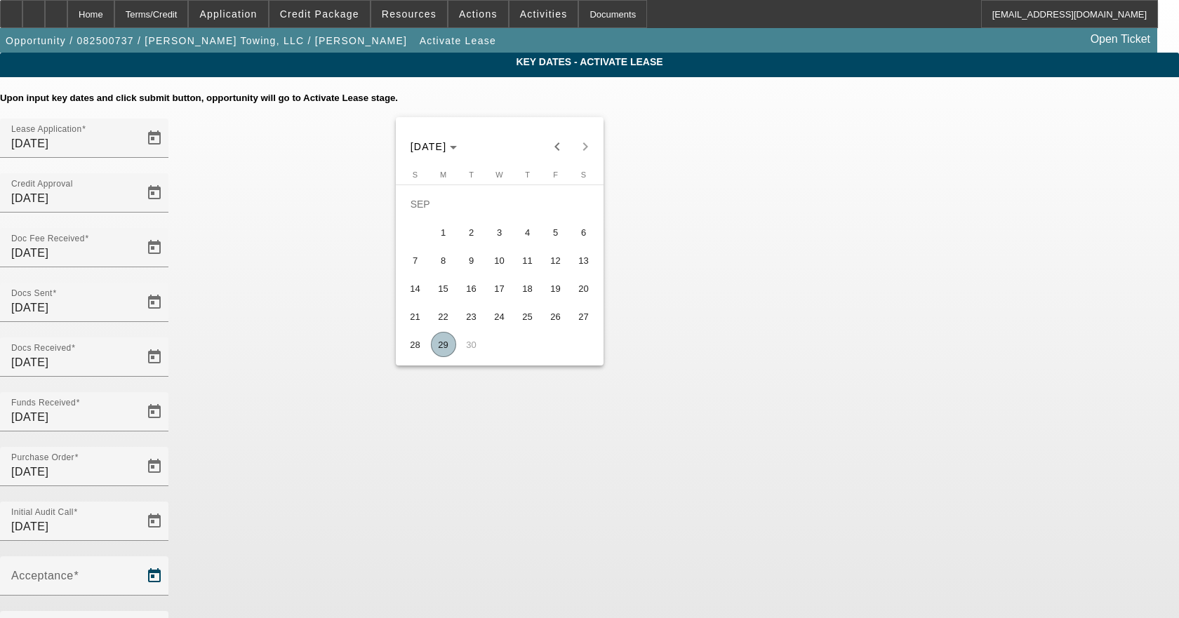
click at [446, 348] on span "29" at bounding box center [443, 344] width 25 height 25
type input "[DATE]"
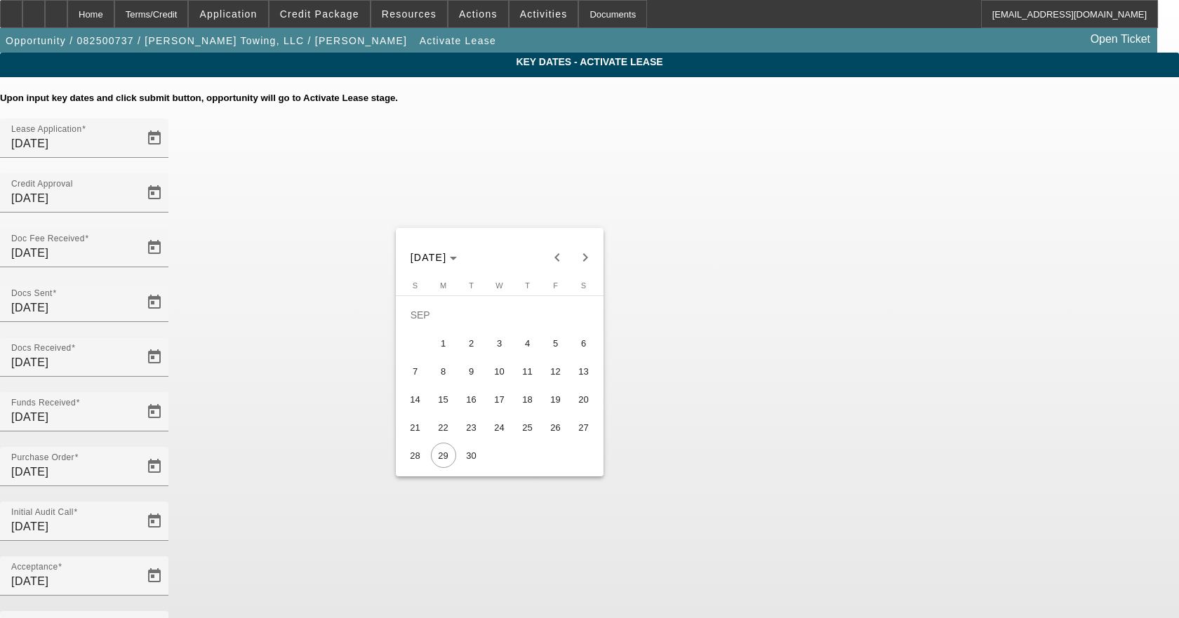
drag, startPoint x: 469, startPoint y: 459, endPoint x: 554, endPoint y: 497, distance: 92.6
click at [472, 459] on span "30" at bounding box center [471, 455] width 25 height 25
type input "[DATE]"
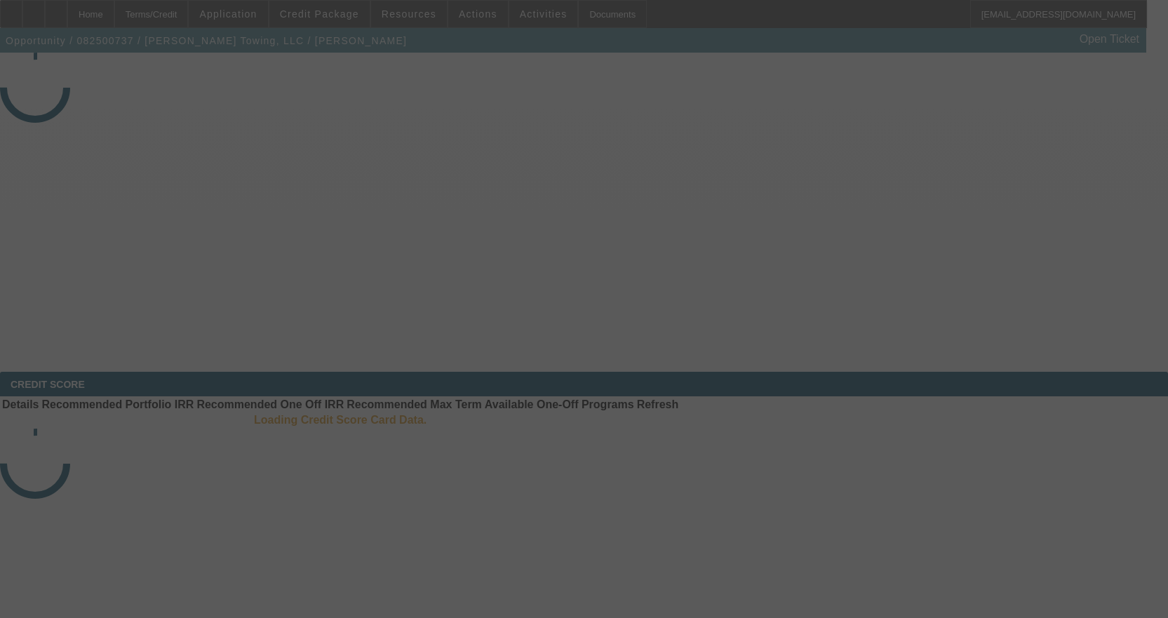
select select "4"
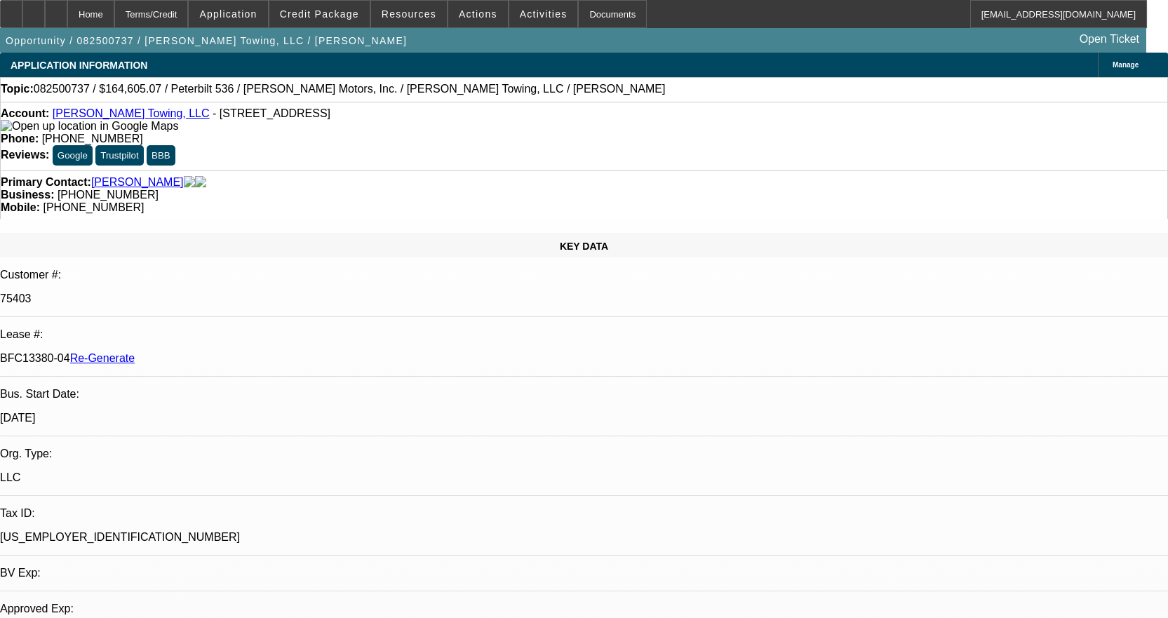
select select "0"
select select "2"
select select "0"
select select "6"
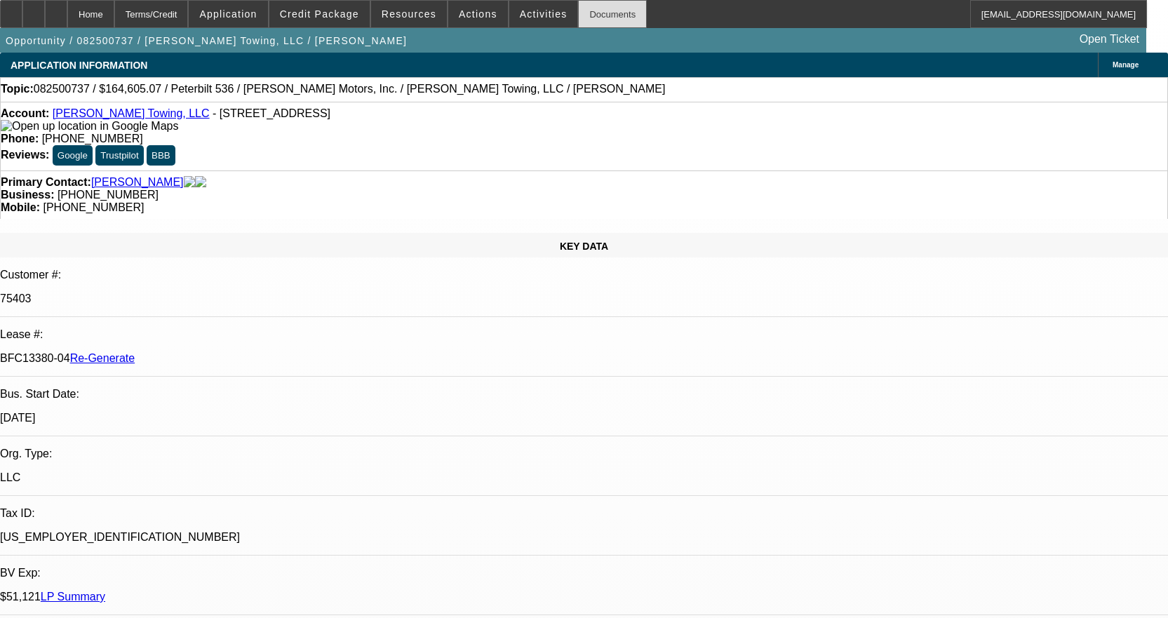
click at [599, 10] on div "Documents" at bounding box center [612, 14] width 69 height 28
